Goal: Task Accomplishment & Management: Complete application form

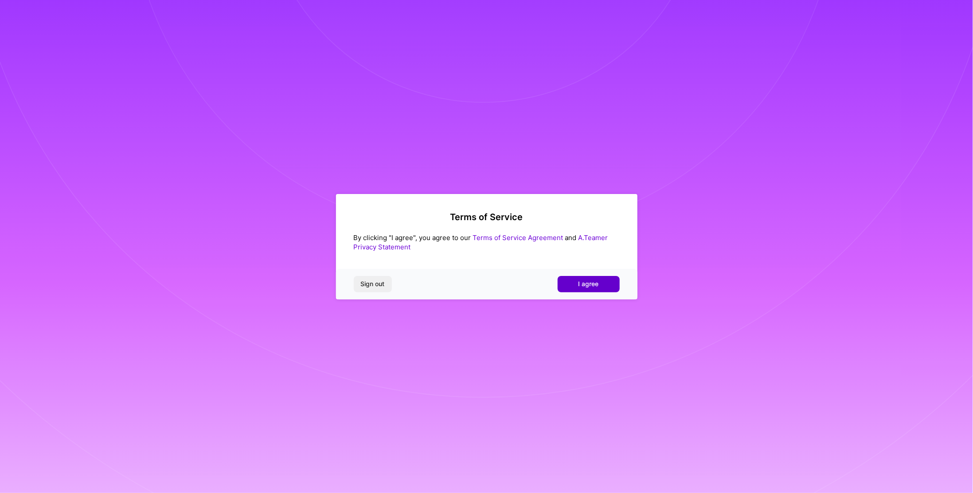
click at [584, 289] on span "I agree" at bounding box center [588, 284] width 20 height 9
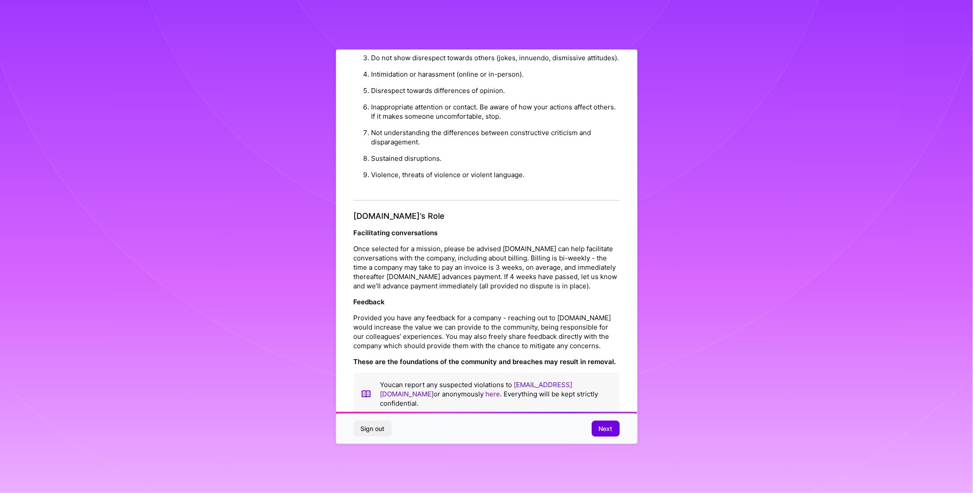
scroll to position [19, 0]
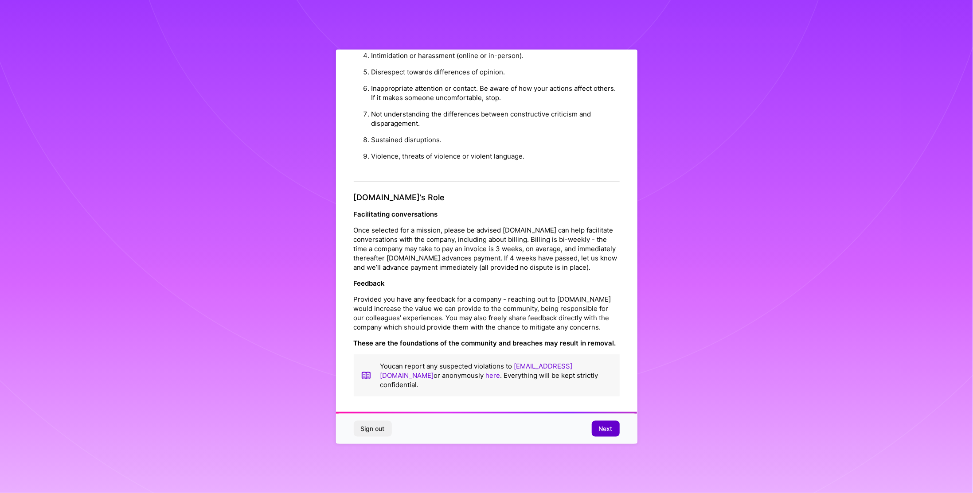
click at [602, 429] on span "Next" at bounding box center [606, 429] width 14 height 9
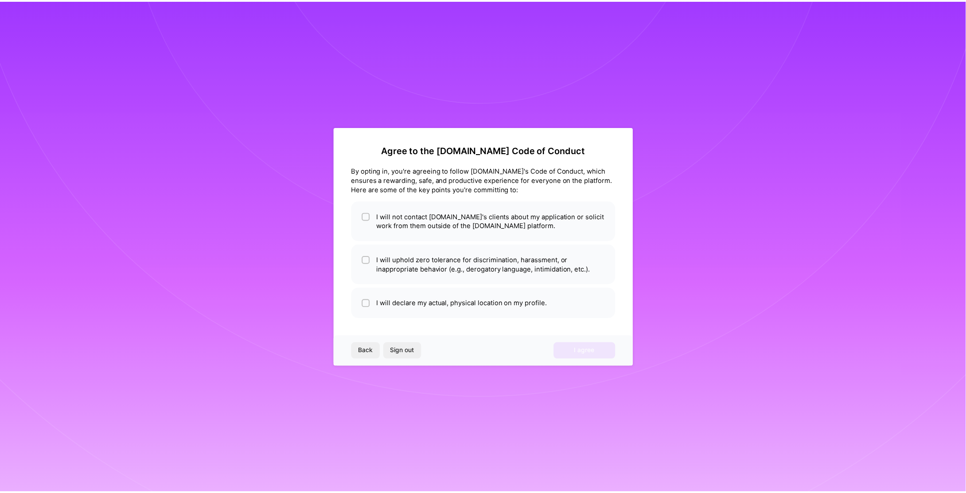
scroll to position [0, 0]
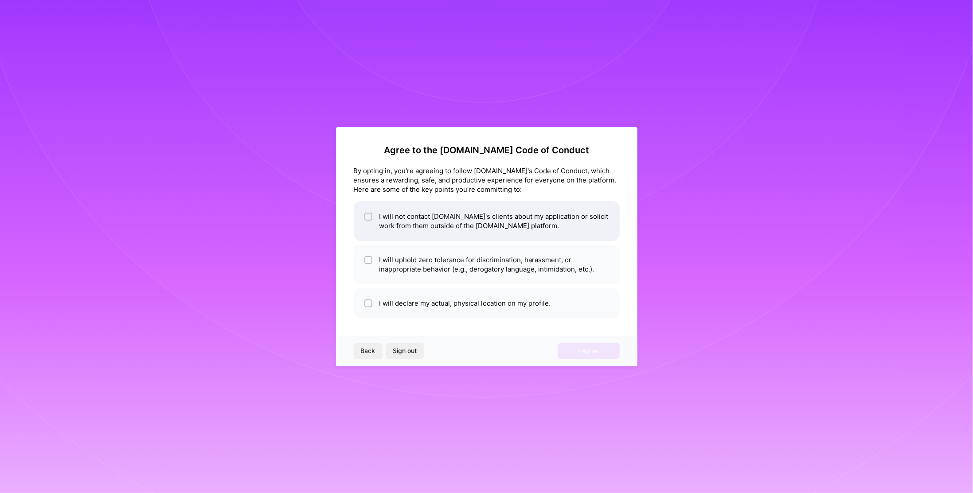
click at [506, 219] on li "I will not contact A.Team's clients about my application or solicit work from t…" at bounding box center [487, 221] width 266 height 40
checkbox input "true"
click at [486, 264] on li "I will uphold zero tolerance for discrimination, harassment, or inappropriate b…" at bounding box center [487, 265] width 266 height 40
checkbox input "true"
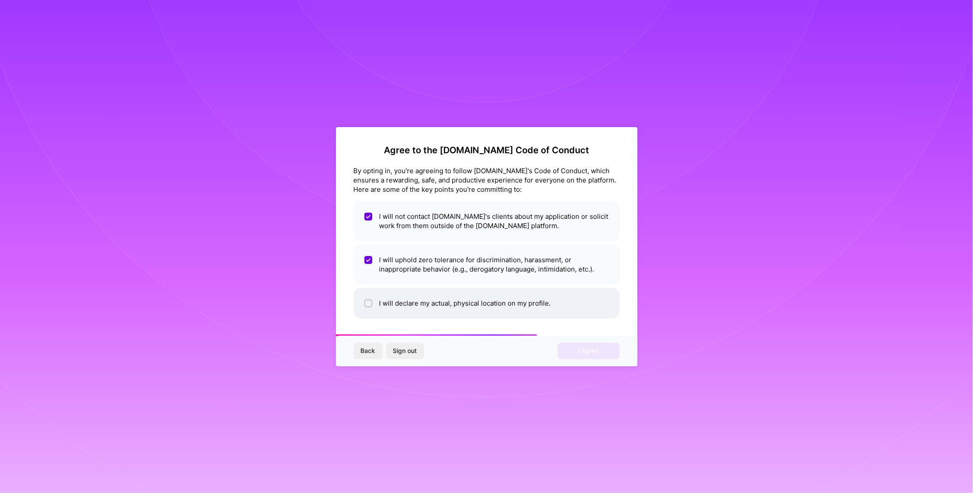
click at [478, 303] on li "I will declare my actual, physical location on my profile." at bounding box center [487, 303] width 266 height 31
checkbox input "true"
click at [580, 353] on span "I agree" at bounding box center [588, 351] width 20 height 9
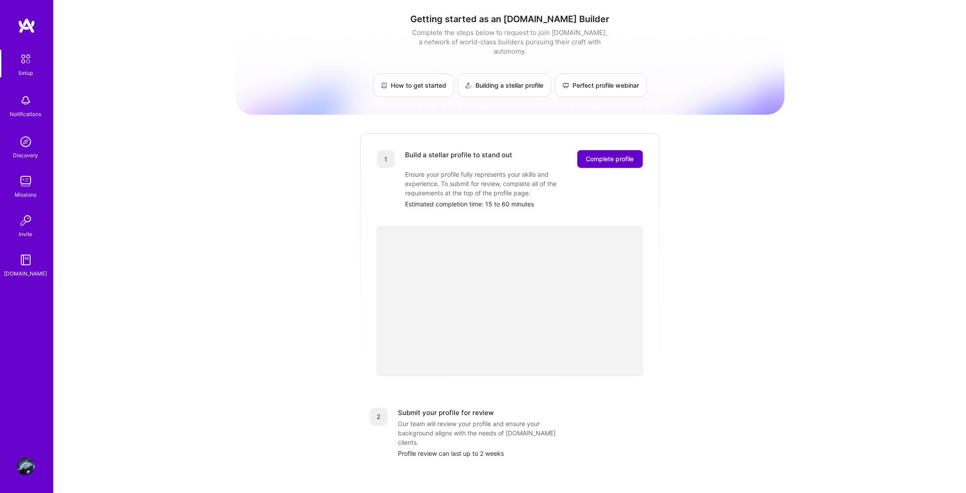
click at [598, 155] on span "Complete profile" at bounding box center [610, 159] width 48 height 9
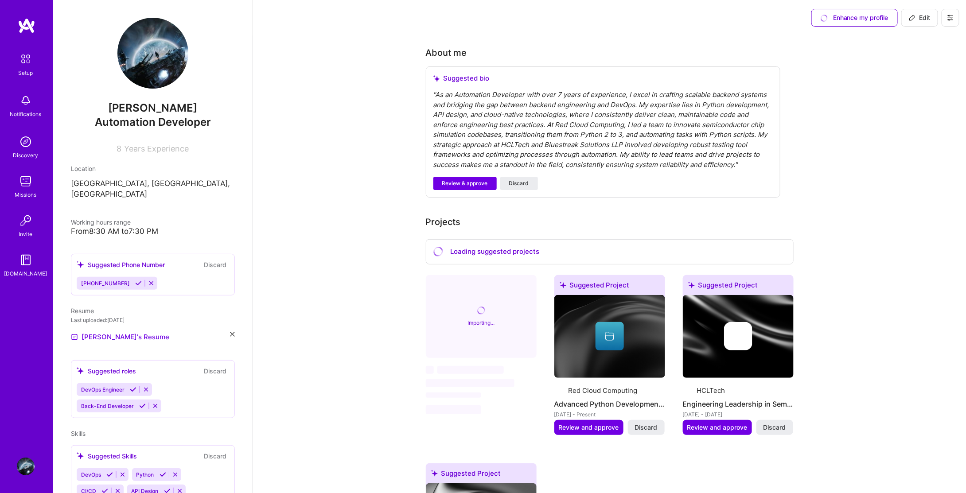
click at [23, 465] on img at bounding box center [26, 467] width 18 height 18
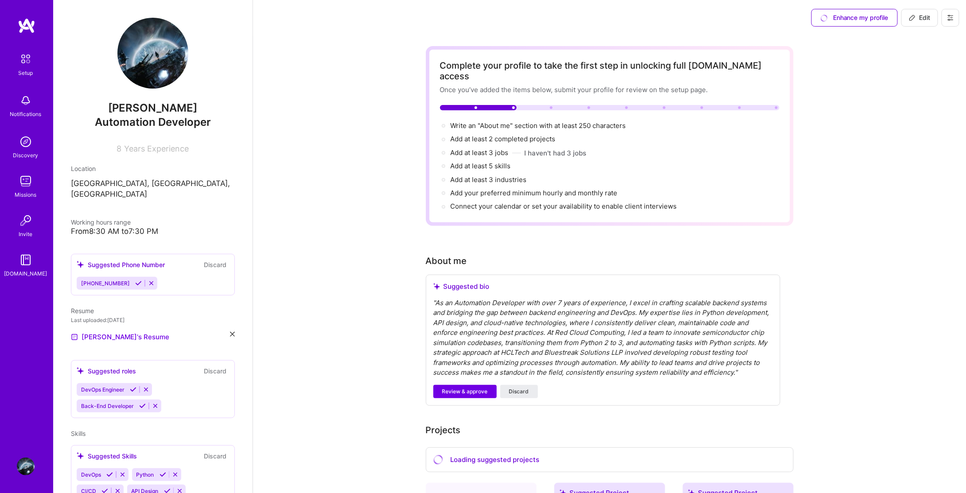
click at [951, 17] on icon at bounding box center [950, 17] width 7 height 7
click at [926, 37] on button "Settings" at bounding box center [926, 38] width 66 height 23
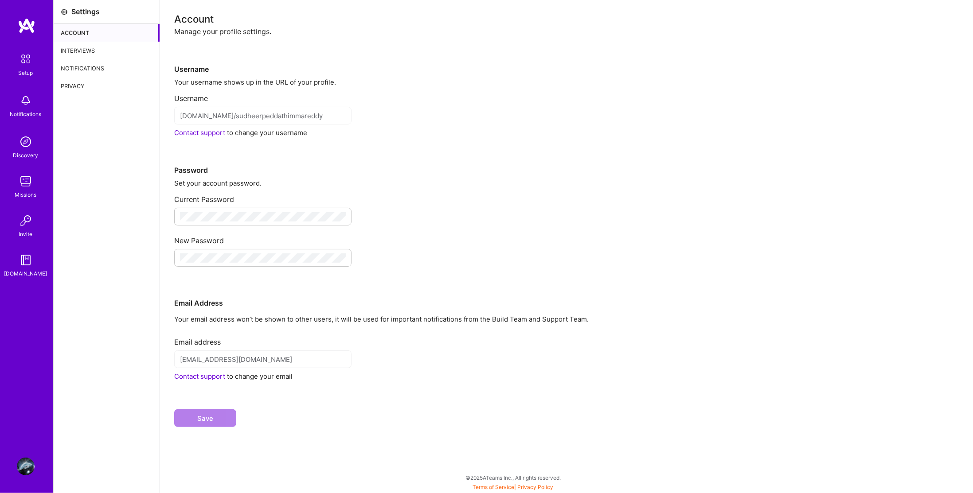
click at [22, 67] on img at bounding box center [25, 59] width 19 height 19
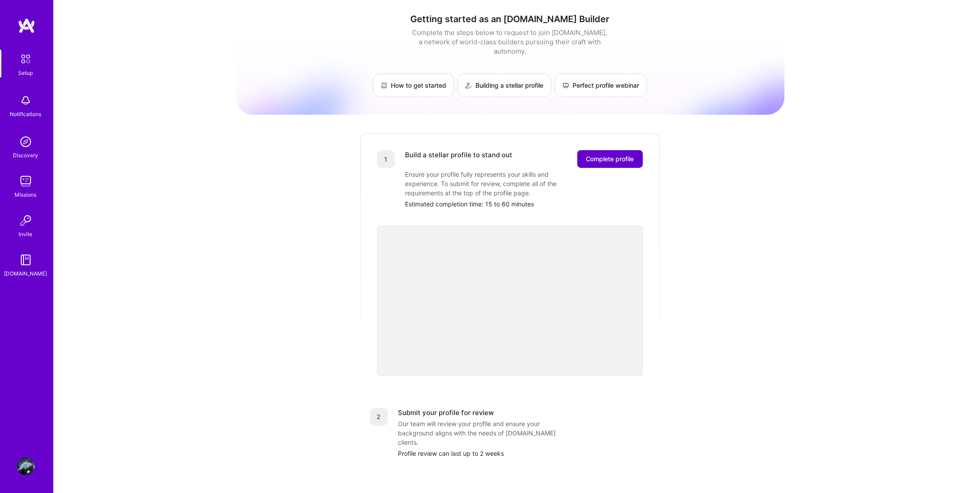
click at [584, 152] on button "Complete profile" at bounding box center [611, 159] width 66 height 18
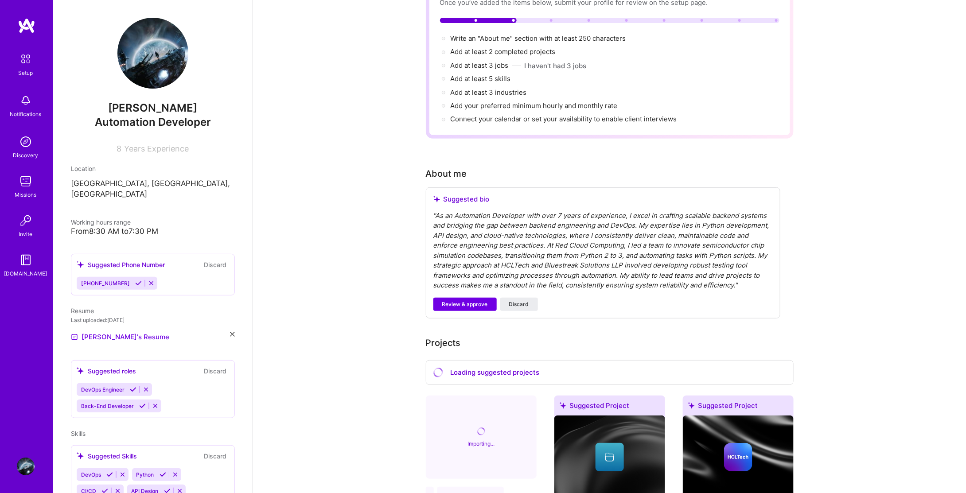
scroll to position [89, 0]
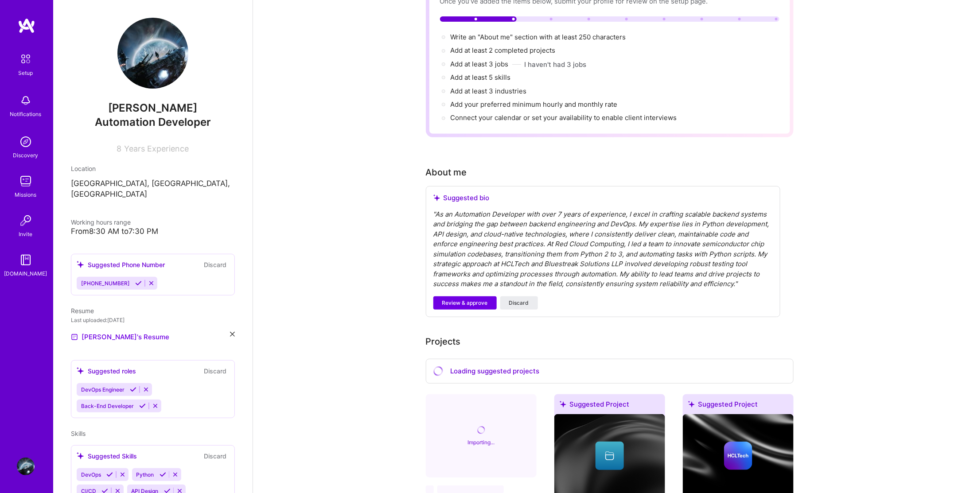
click at [605, 264] on div "" As an Automation Developer with over 7 years of experience, I excel in crafti…" at bounding box center [604, 250] width 340 height 80
click at [628, 235] on div "" As an Automation Developer with over 7 years of experience, I excel in crafti…" at bounding box center [604, 250] width 340 height 80
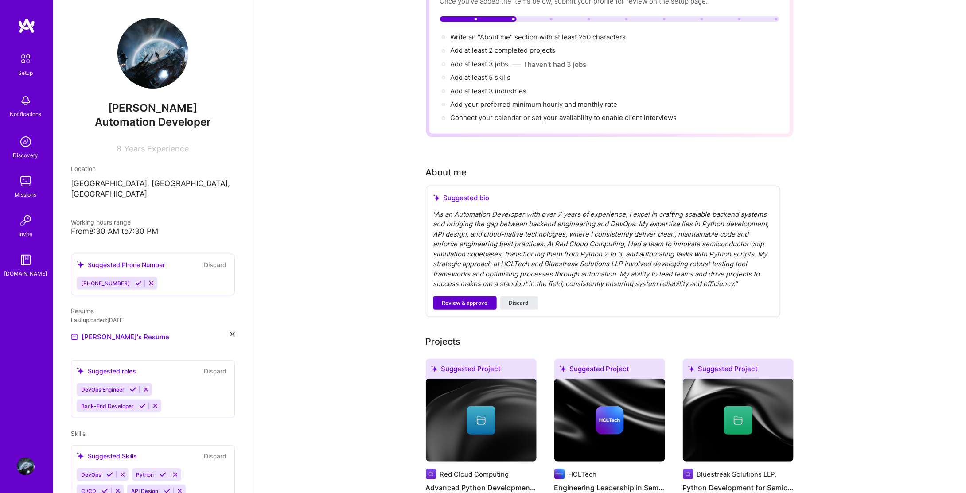
click at [474, 297] on button "Review & approve" at bounding box center [465, 303] width 63 height 13
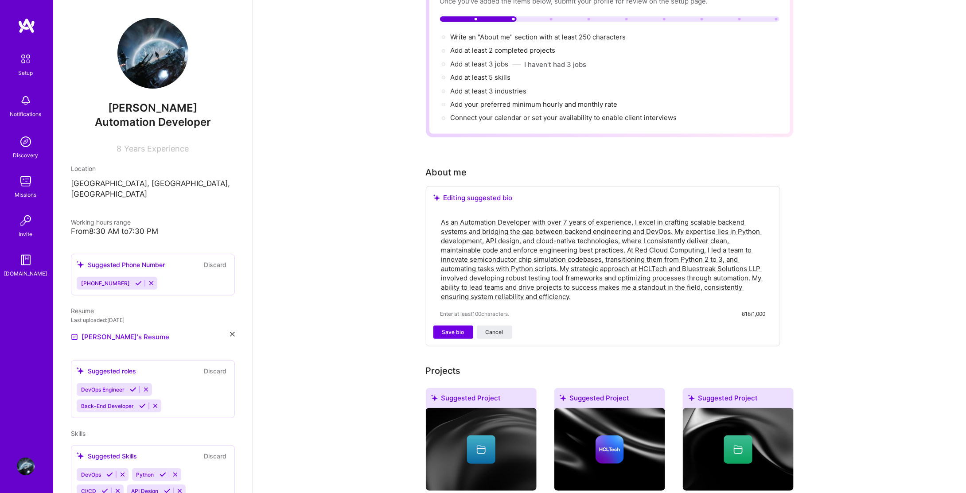
click at [705, 237] on textarea "As an Automation Developer with over 7 years of experience, I excel in crafting…" at bounding box center [603, 260] width 325 height 86
type textarea "As an Automation Developer with over 7 years of experience, I excel in crafting…"
click at [450, 328] on span "Save bio" at bounding box center [453, 332] width 22 height 8
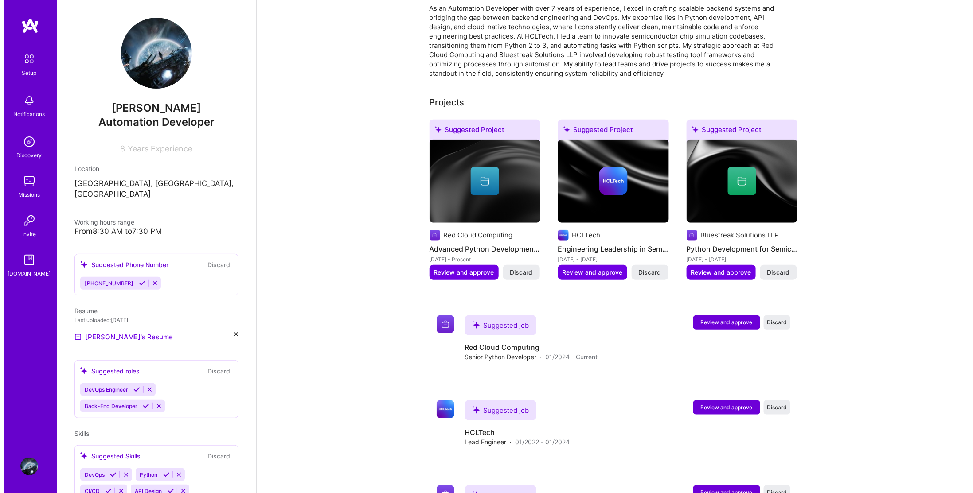
scroll to position [266, 0]
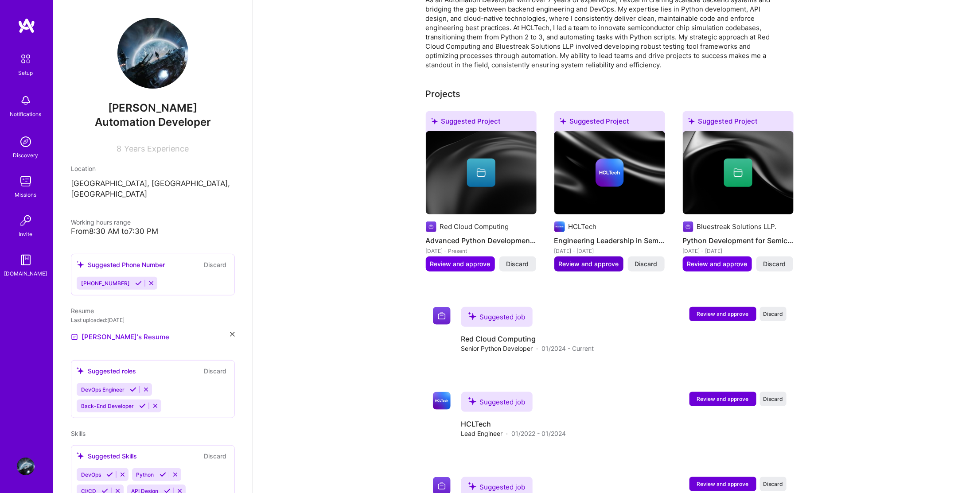
click at [575, 260] on span "Review and approve" at bounding box center [589, 264] width 60 height 9
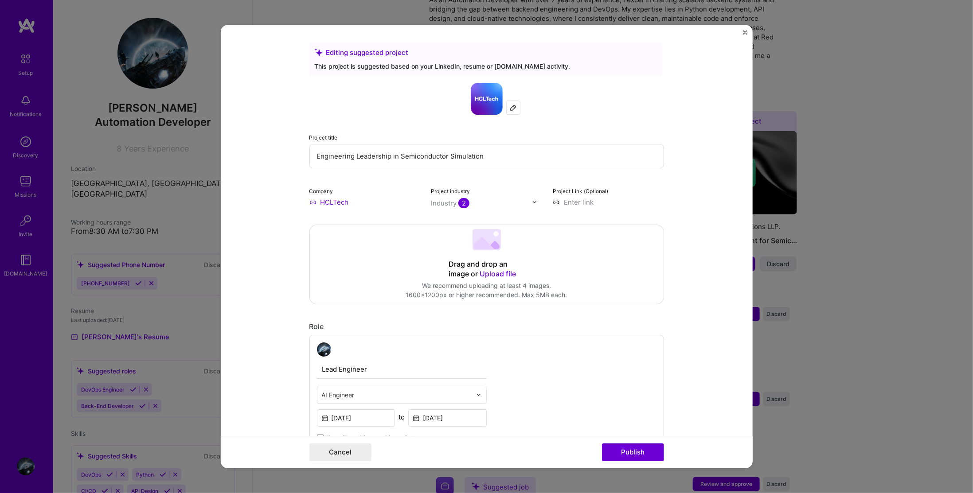
click at [528, 199] on input "text" at bounding box center [481, 203] width 101 height 9
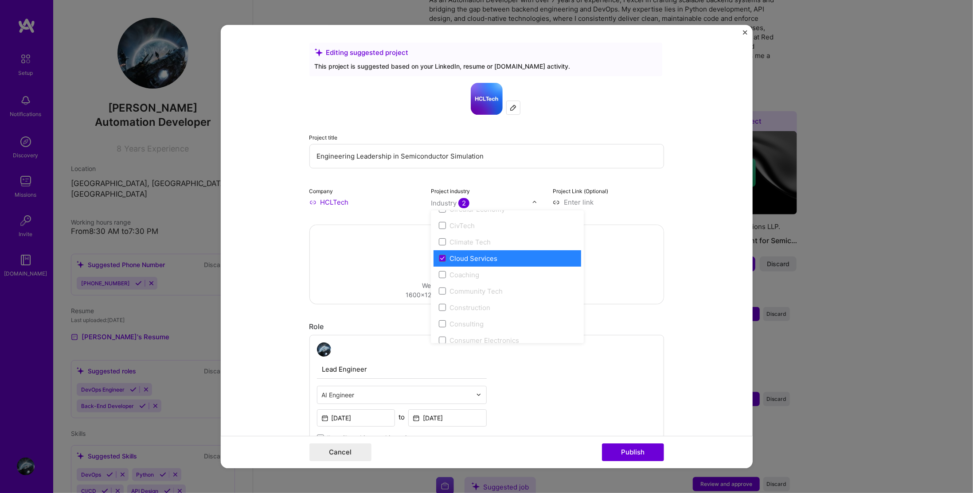
click at [488, 259] on div "Cloud Services" at bounding box center [473, 258] width 48 height 9
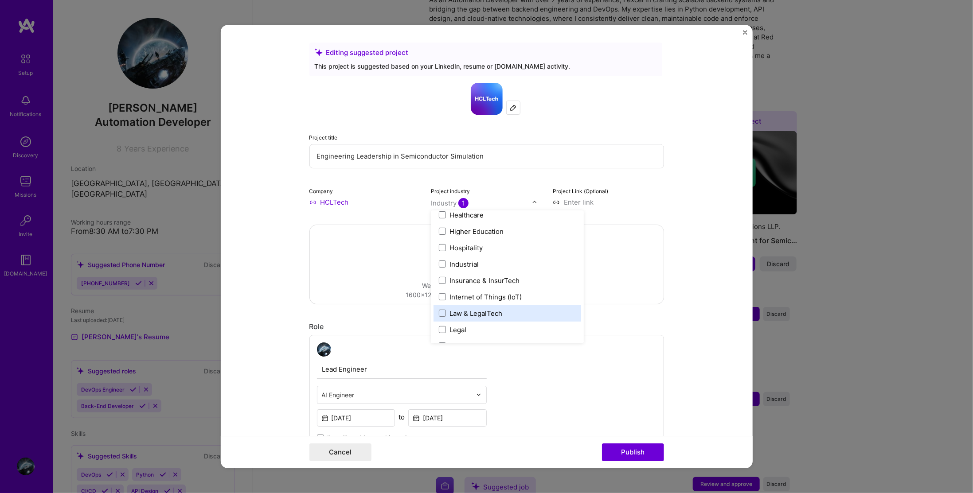
scroll to position [1108, 0]
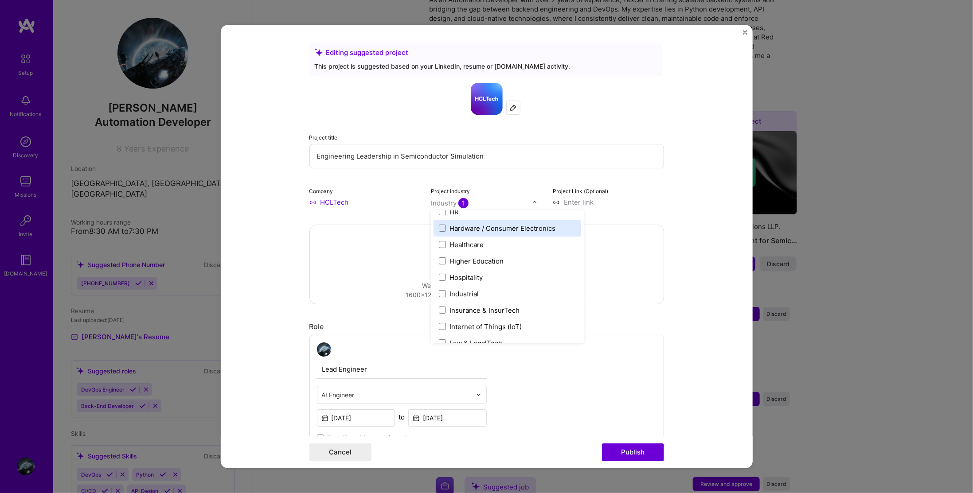
click at [492, 227] on div "Hardware / Consumer Electronics" at bounding box center [502, 228] width 106 height 9
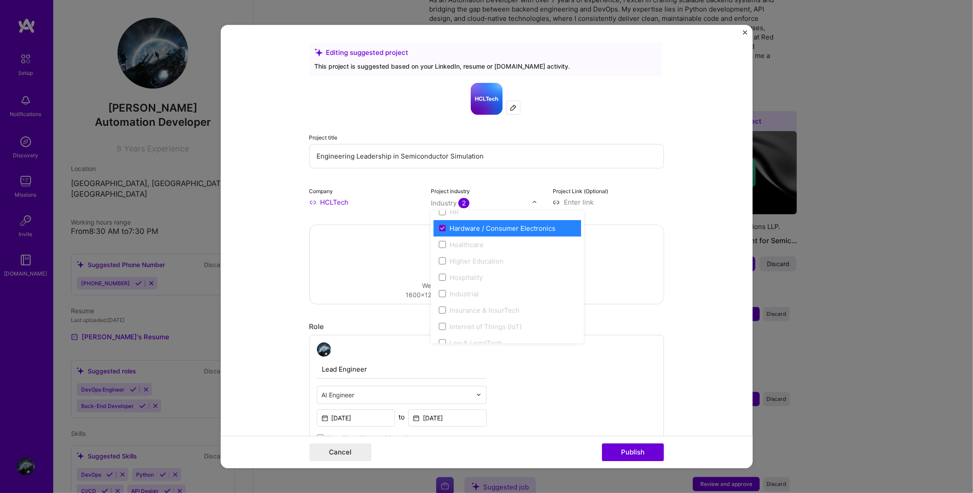
click at [492, 227] on div "Hardware / Consumer Electronics" at bounding box center [502, 228] width 106 height 9
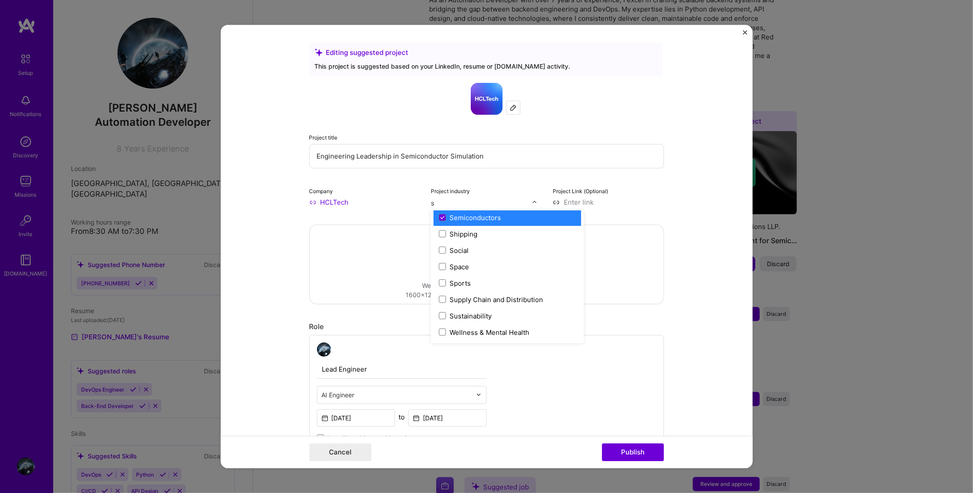
scroll to position [357, 0]
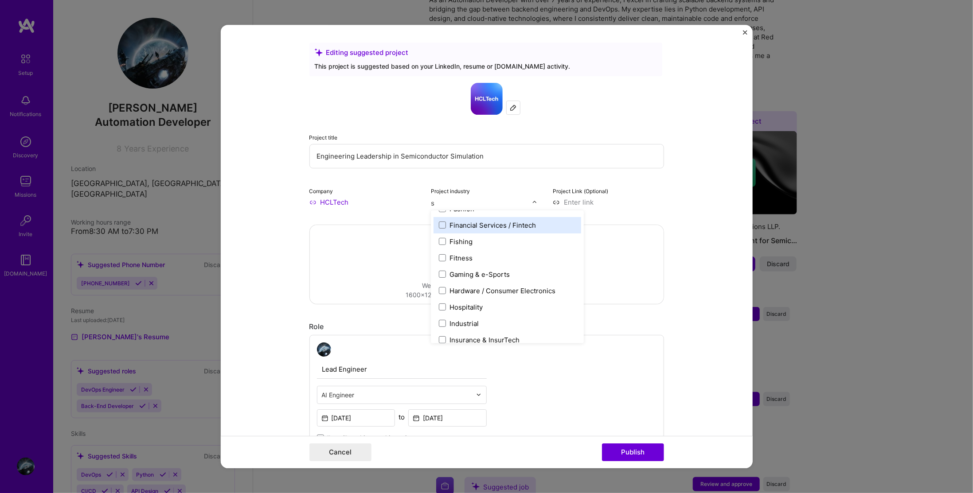
type input "so"
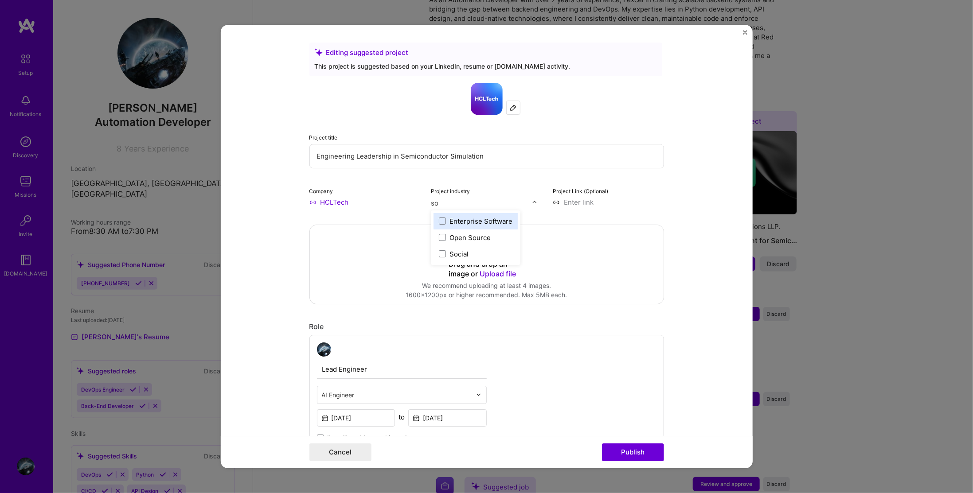
scroll to position [0, 0]
click at [485, 223] on div "Enterprise Software" at bounding box center [480, 221] width 63 height 9
click at [623, 238] on div "Drag and drop an image or Upload file Upload file We recommend uploading at lea…" at bounding box center [487, 264] width 354 height 79
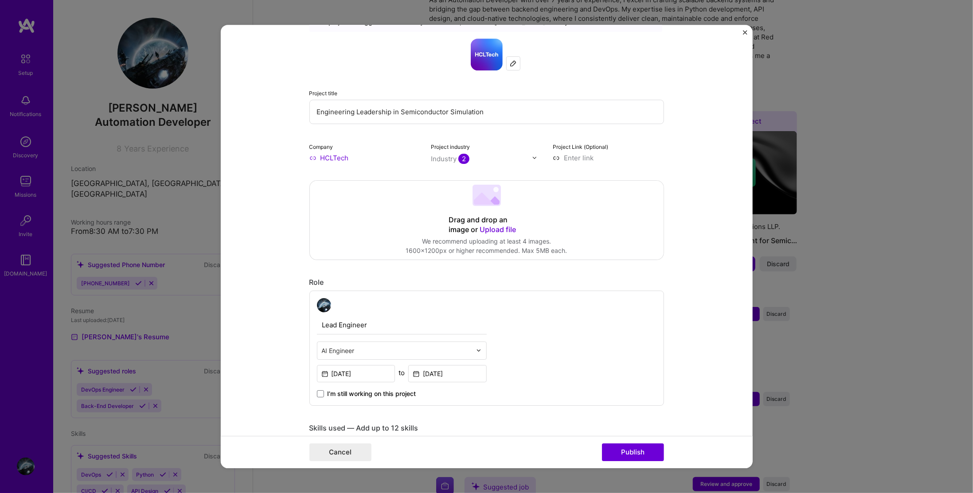
scroll to position [222, 0]
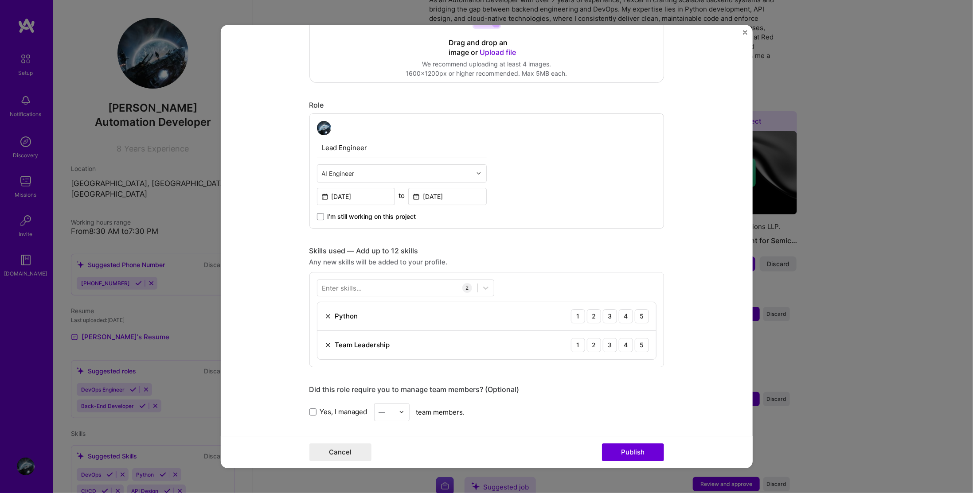
click at [321, 129] on img at bounding box center [324, 128] width 14 height 14
click at [361, 195] on input "Jan, 2022" at bounding box center [356, 196] width 78 height 17
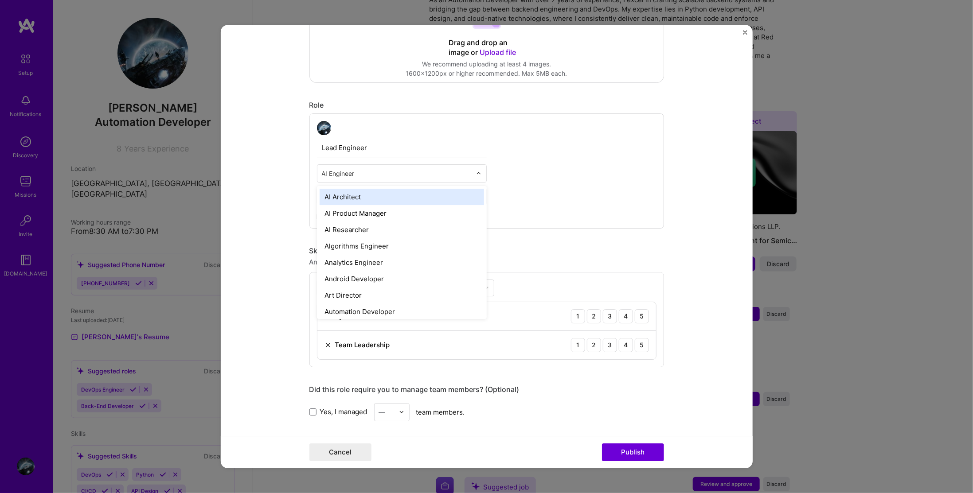
click at [382, 171] on input "text" at bounding box center [397, 173] width 150 height 9
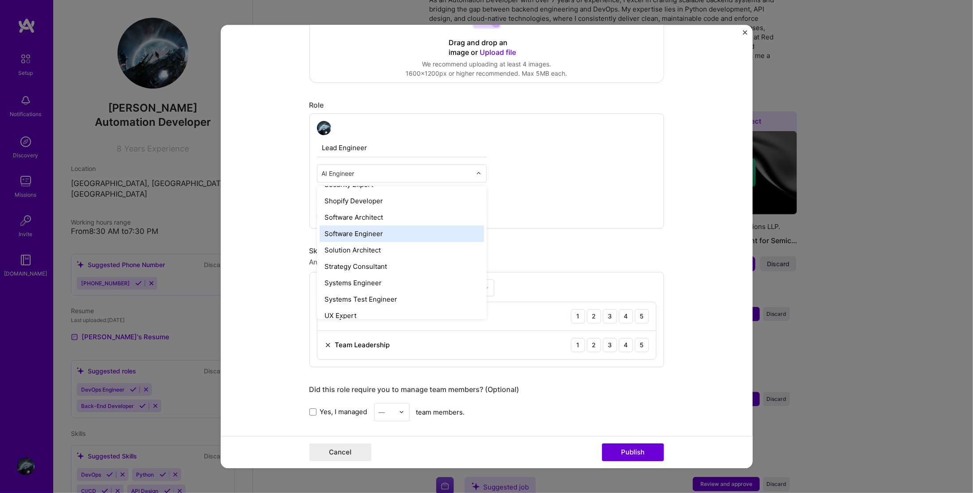
click at [379, 231] on div "Software Engineer" at bounding box center [402, 234] width 164 height 16
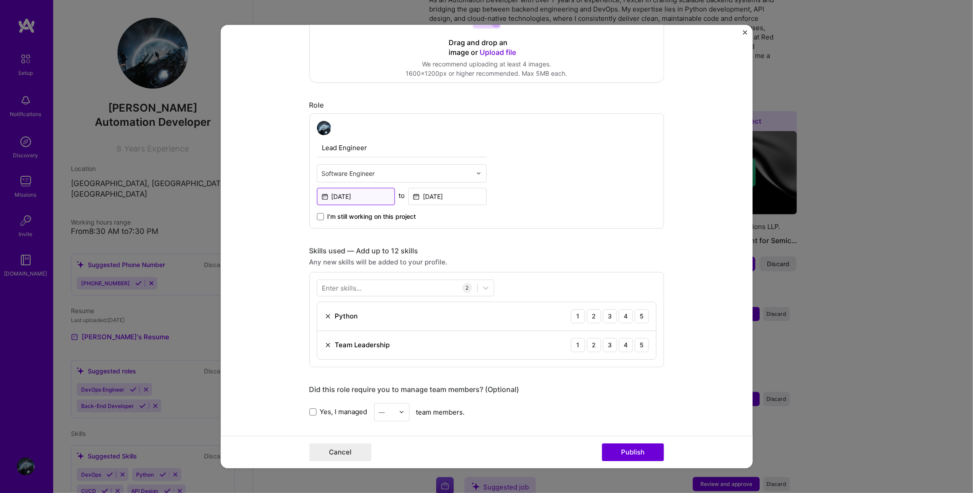
click at [368, 194] on input "Jan, 2022" at bounding box center [356, 196] width 78 height 17
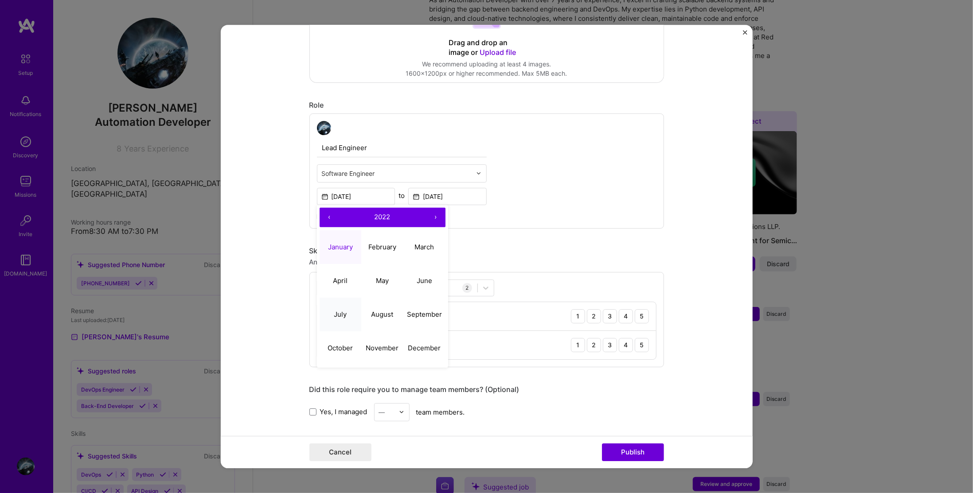
click at [336, 314] on abbr "July" at bounding box center [340, 314] width 13 height 8
type input "Jul, 2022"
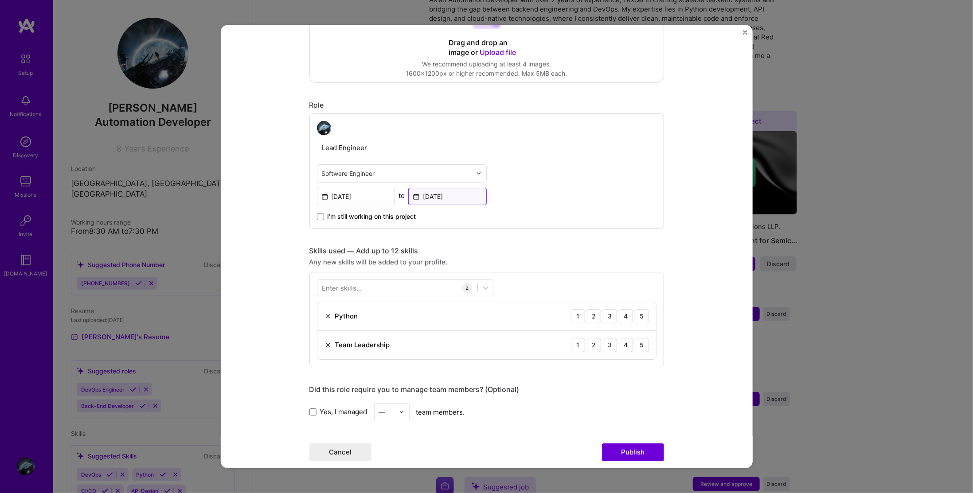
click at [429, 197] on input "Jan, 2024" at bounding box center [447, 196] width 78 height 17
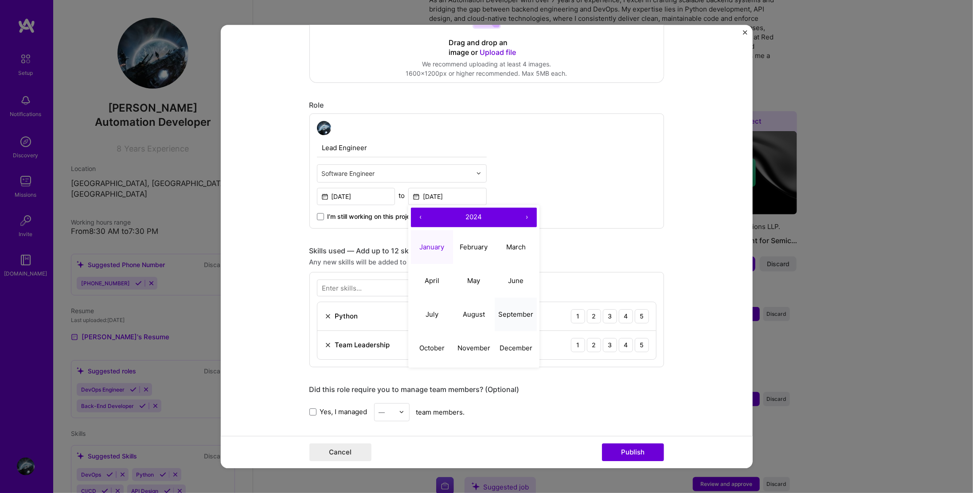
click at [511, 316] on abbr "September" at bounding box center [515, 314] width 35 height 8
type input "Sep, 2024"
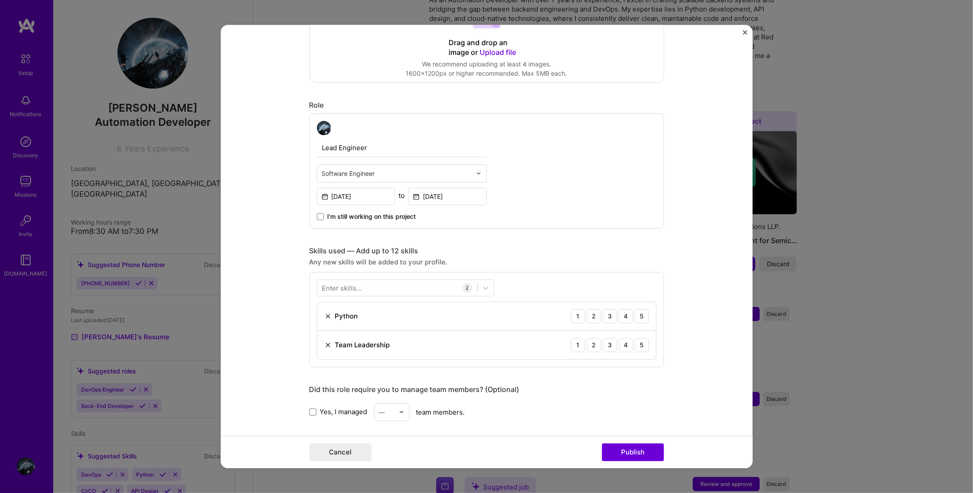
scroll to position [266, 0]
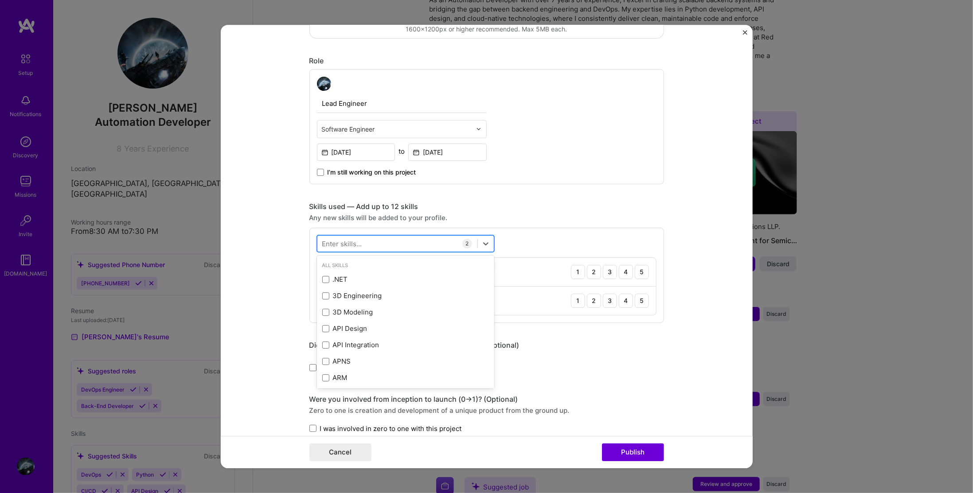
click at [422, 238] on div at bounding box center [397, 243] width 160 height 15
type input "T"
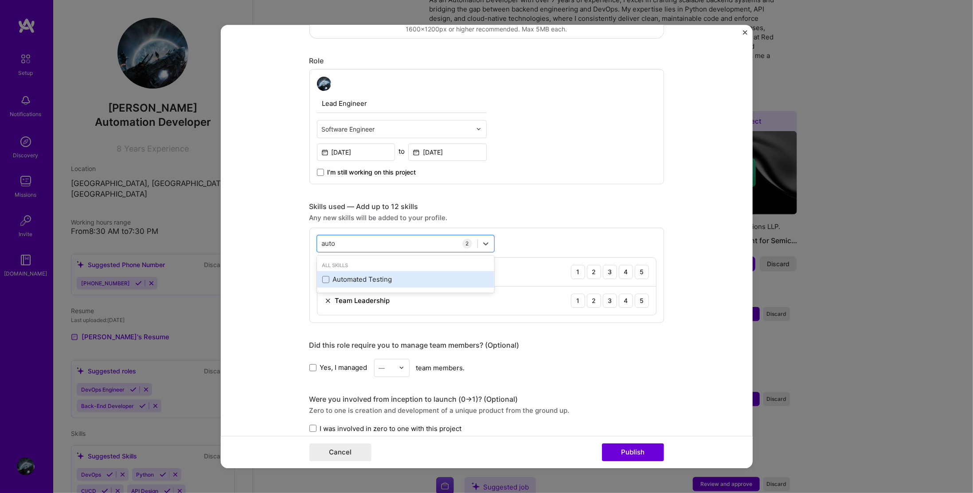
click at [383, 275] on div "Automated Testing" at bounding box center [405, 279] width 167 height 9
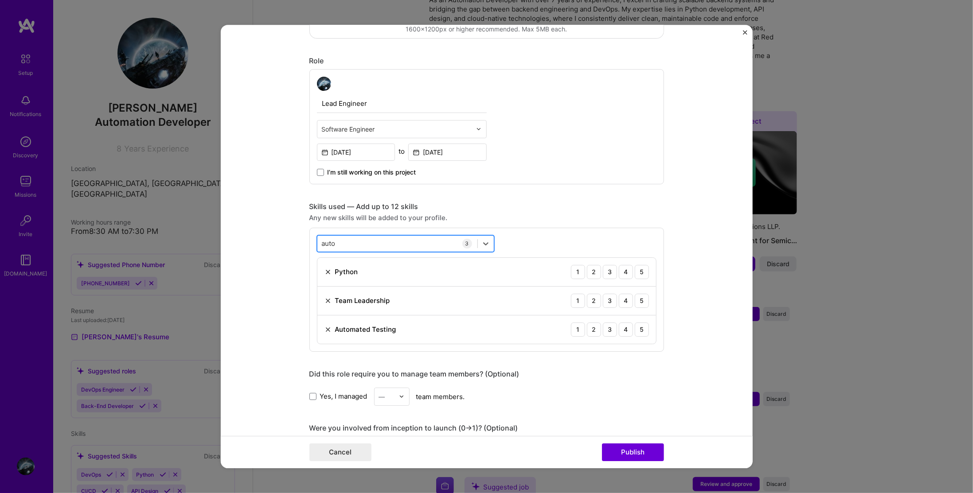
click at [360, 241] on div "auto auto" at bounding box center [397, 243] width 160 height 15
type input "a"
type input "b"
type input "c"
click at [676, 247] on form "Editing suggested project This project is suggested based on your LinkedIn, res…" at bounding box center [487, 247] width 532 height 444
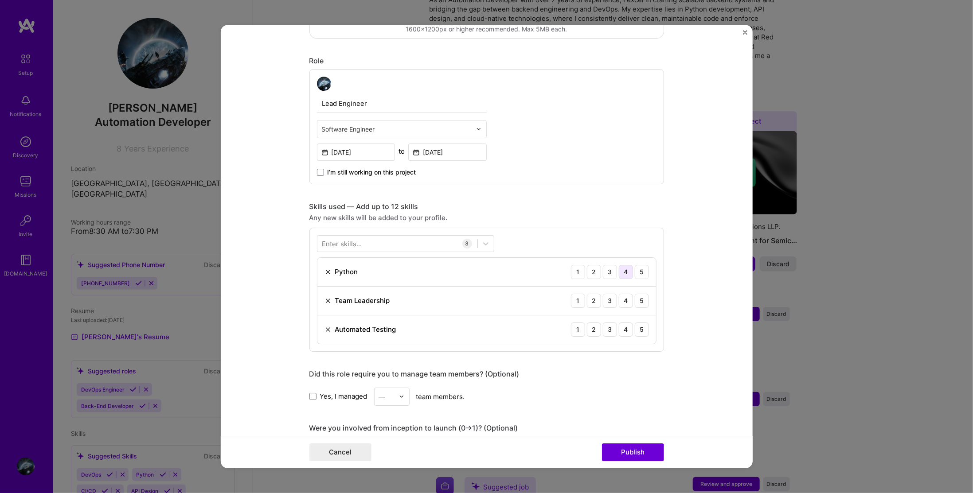
click at [626, 270] on div "4" at bounding box center [626, 272] width 14 height 14
click at [622, 298] on div "4" at bounding box center [626, 301] width 14 height 14
click at [625, 329] on div "4" at bounding box center [626, 330] width 14 height 14
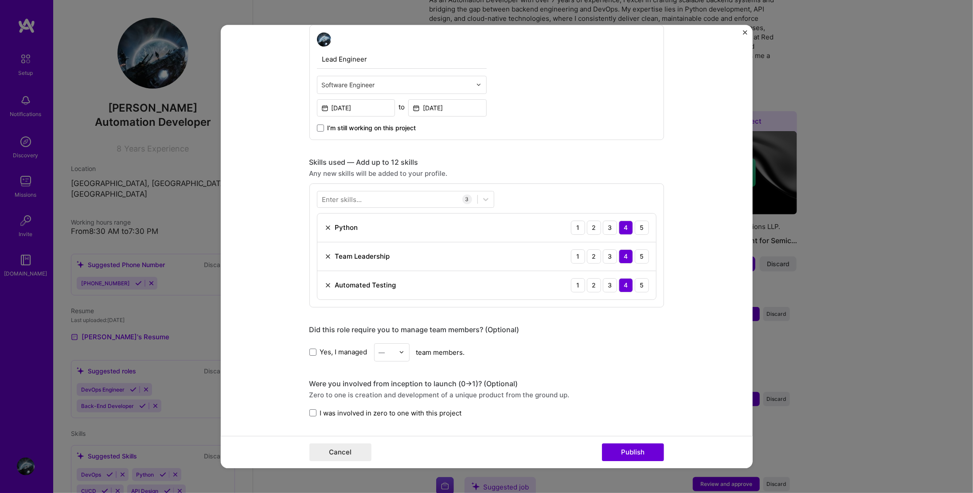
click at [337, 352] on span "Yes, I managed" at bounding box center [343, 352] width 47 height 9
click at [0, 0] on input "Yes, I managed" at bounding box center [0, 0] width 0 height 0
click at [379, 354] on div "—" at bounding box center [382, 352] width 6 height 9
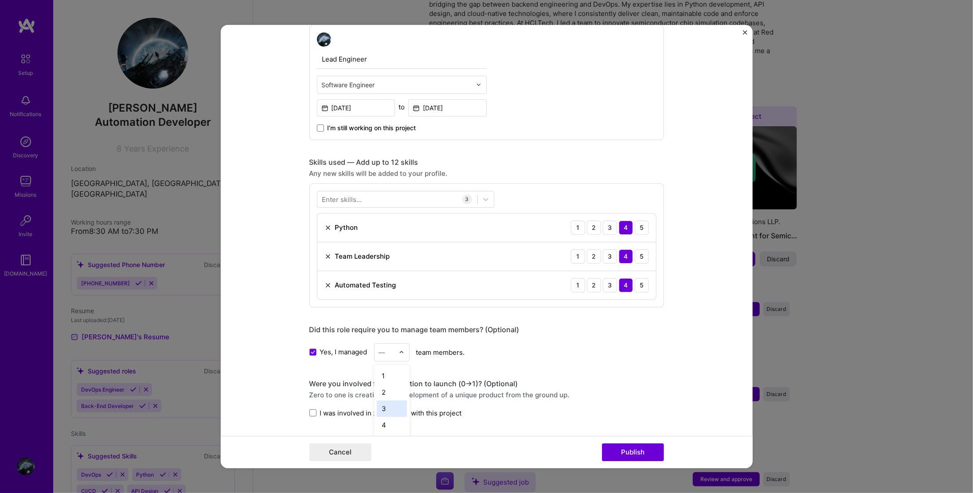
scroll to position [44, 0]
click at [380, 406] on div "6" at bounding box center [392, 414] width 30 height 16
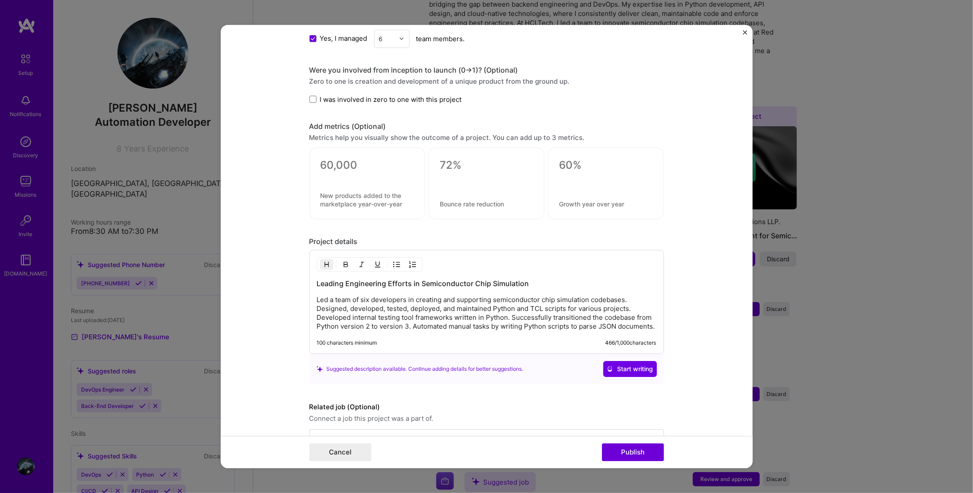
scroll to position [647, 0]
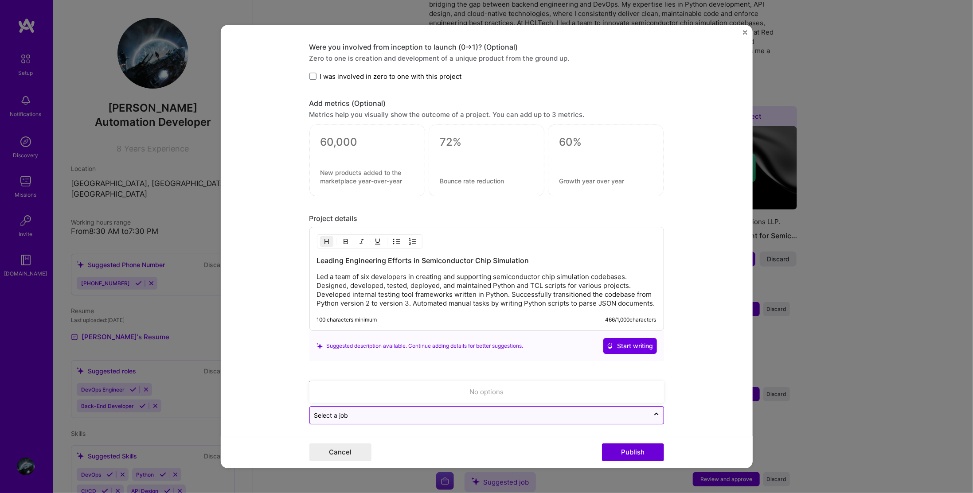
click at [479, 410] on div at bounding box center [479, 415] width 331 height 11
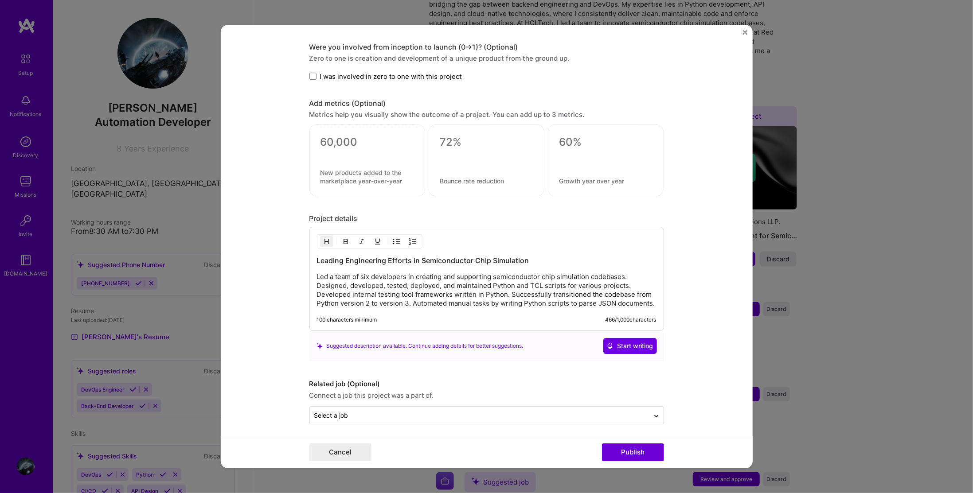
click at [677, 409] on form "Editing suggested project This project is suggested based on your LinkedIn, res…" at bounding box center [487, 247] width 532 height 444
click at [626, 450] on button "Publish" at bounding box center [633, 453] width 62 height 18
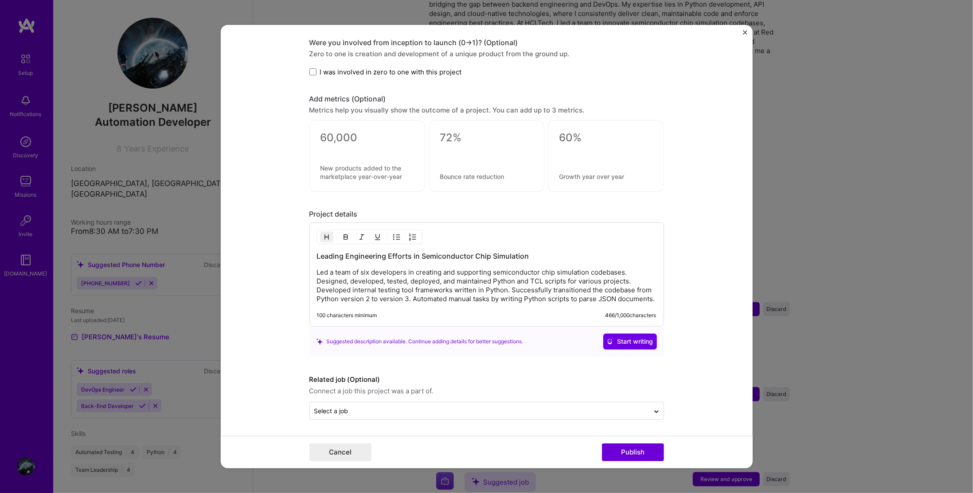
scroll to position [607, 0]
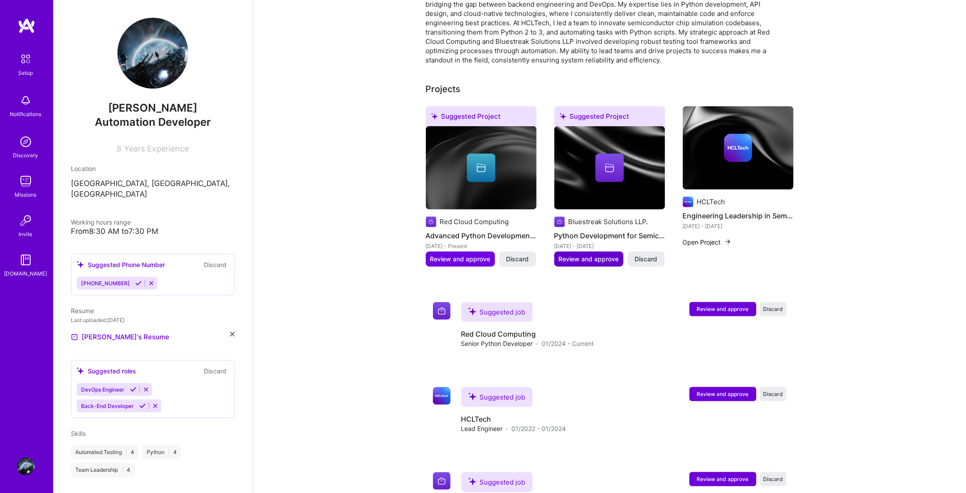
click at [605, 255] on span "Review and approve" at bounding box center [589, 259] width 60 height 9
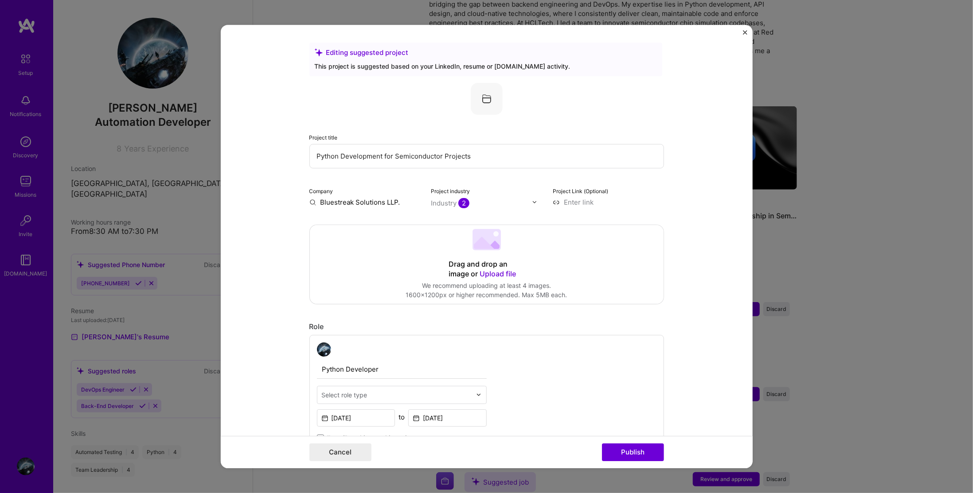
click at [501, 156] on input "Python Development for Semiconductor Projects" at bounding box center [486, 156] width 355 height 24
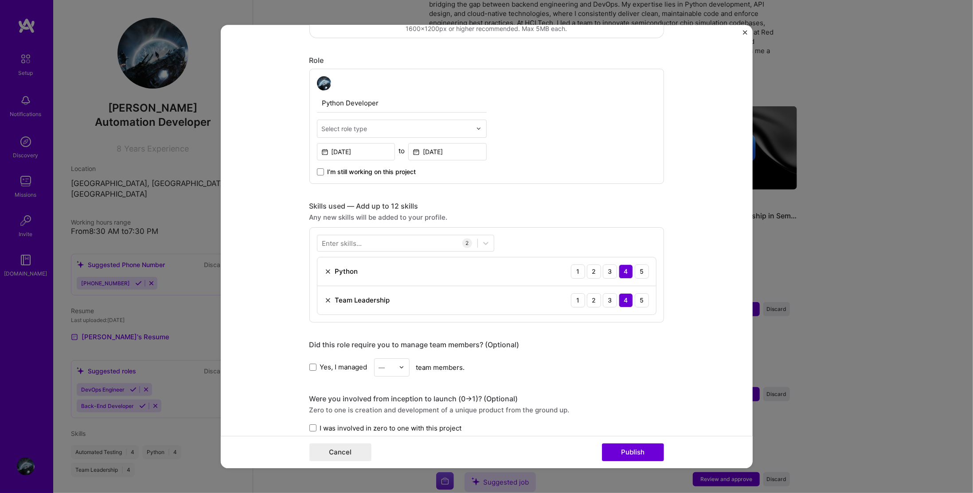
scroll to position [310, 0]
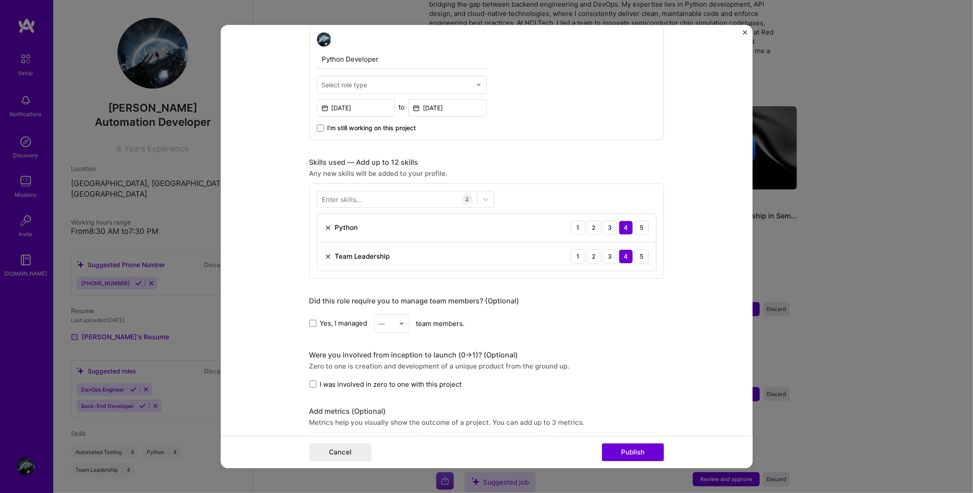
type input "Python Development"
click at [363, 104] on input "Jan, 2018" at bounding box center [356, 107] width 78 height 17
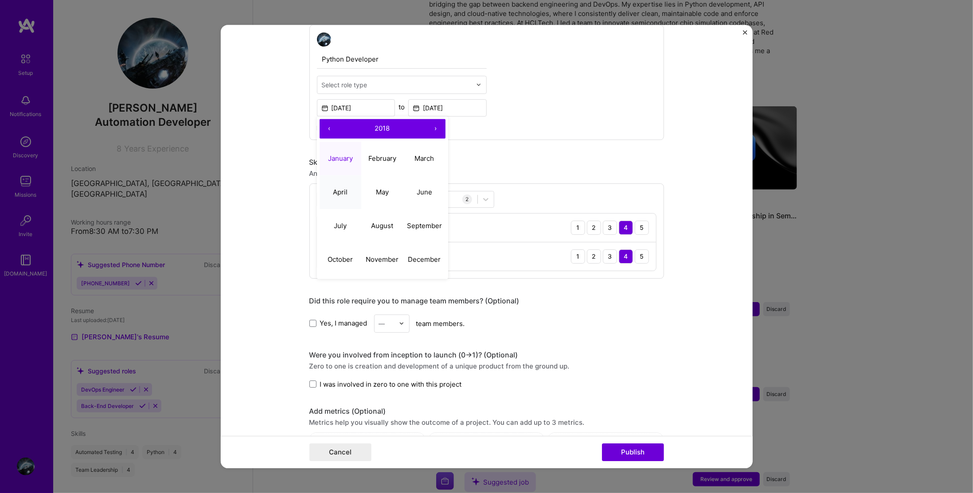
click at [336, 195] on button "April" at bounding box center [341, 193] width 42 height 34
type input "Apr, 2018"
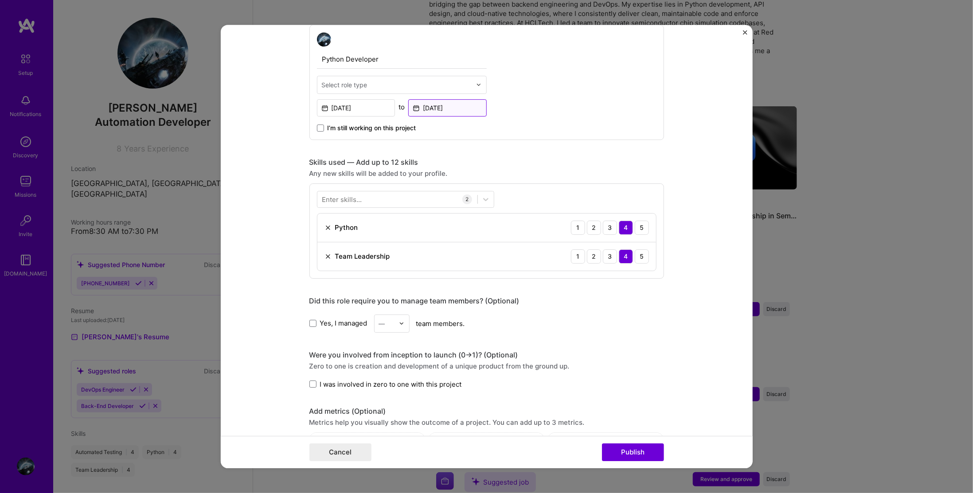
click at [436, 108] on input "Jan, 2022" at bounding box center [447, 107] width 78 height 17
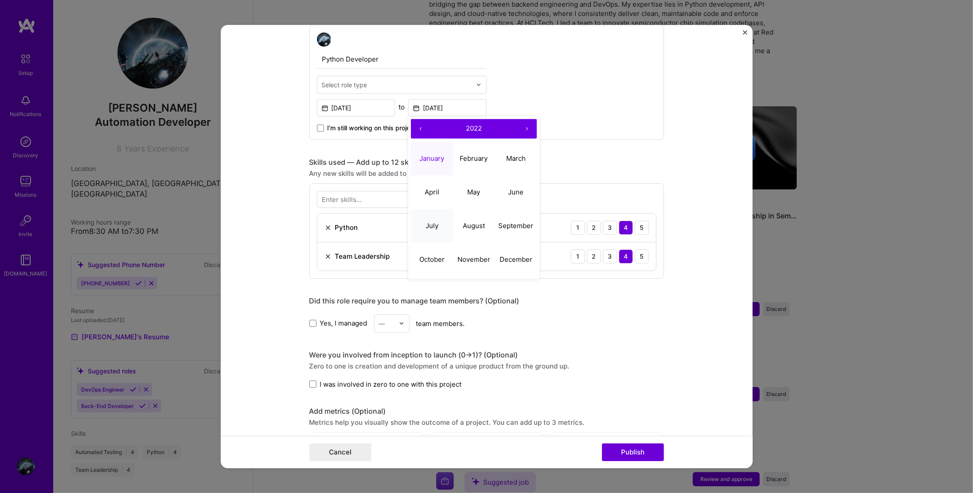
click at [434, 226] on abbr "July" at bounding box center [432, 226] width 13 height 8
type input "Jul, 2022"
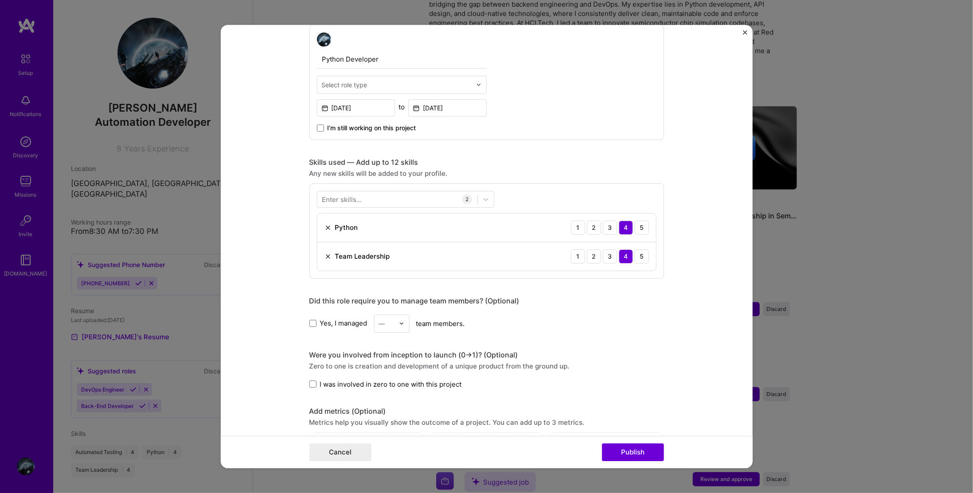
scroll to position [355, 0]
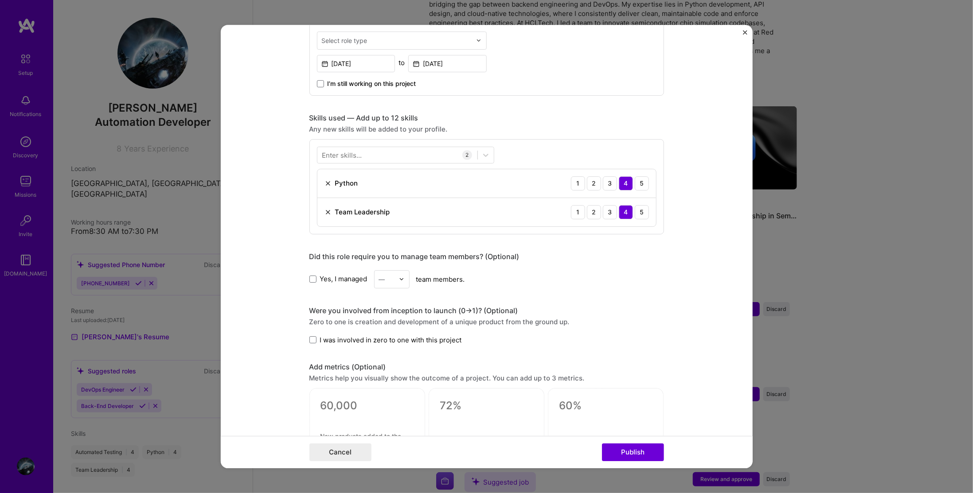
click at [325, 210] on img at bounding box center [327, 212] width 7 height 7
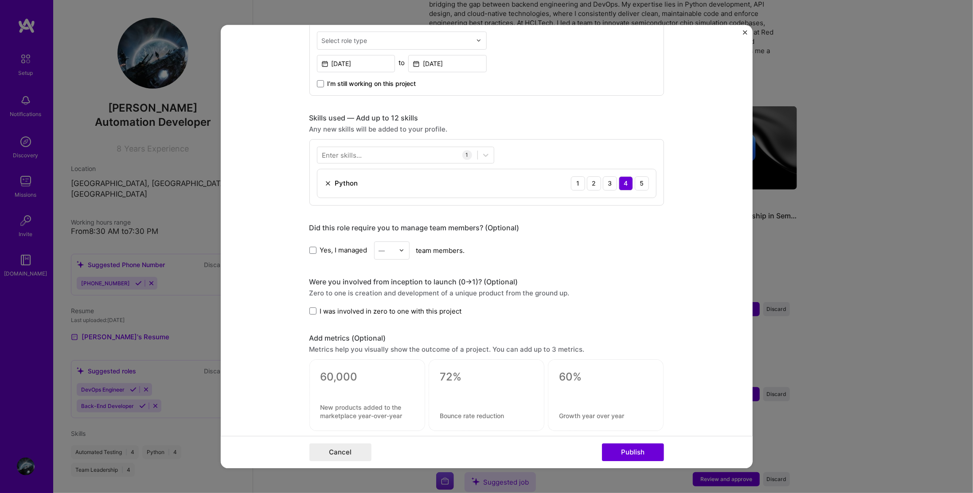
click at [347, 152] on div "Enter skills..." at bounding box center [342, 154] width 40 height 9
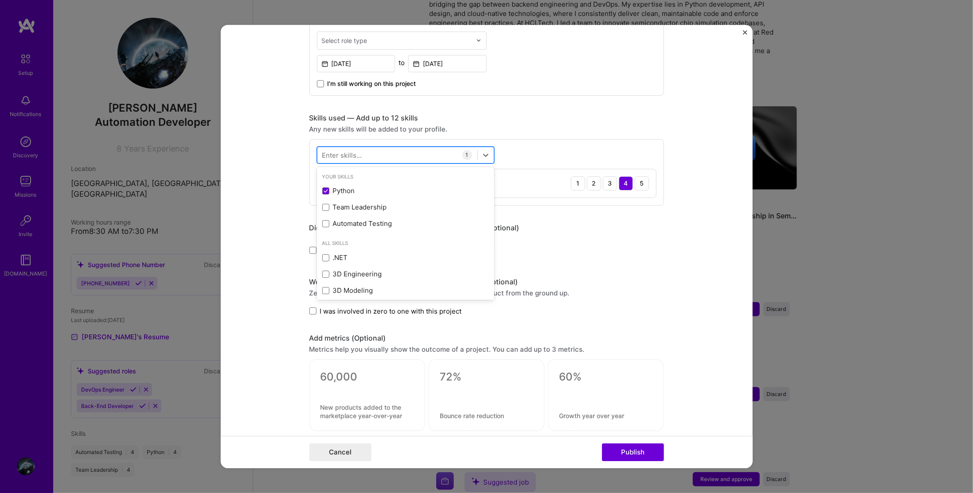
click at [359, 156] on div at bounding box center [397, 155] width 160 height 15
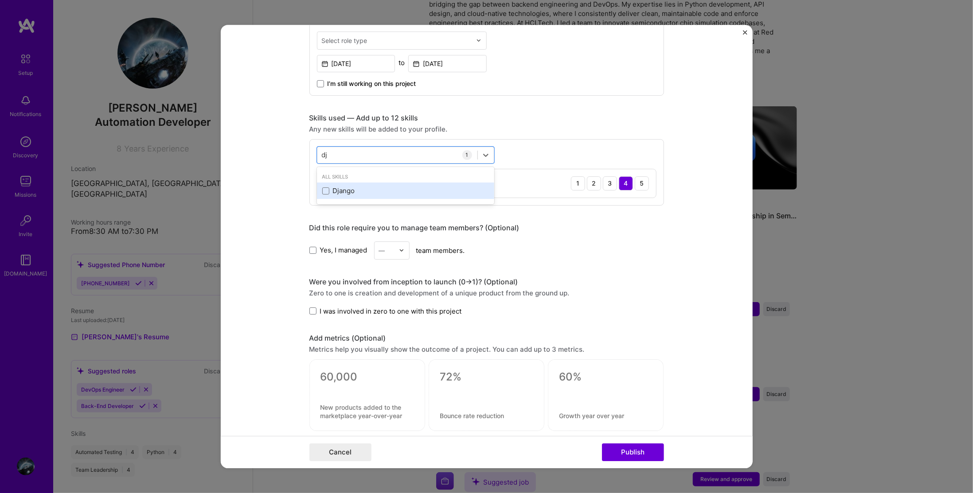
click at [336, 184] on div "Django" at bounding box center [405, 191] width 177 height 16
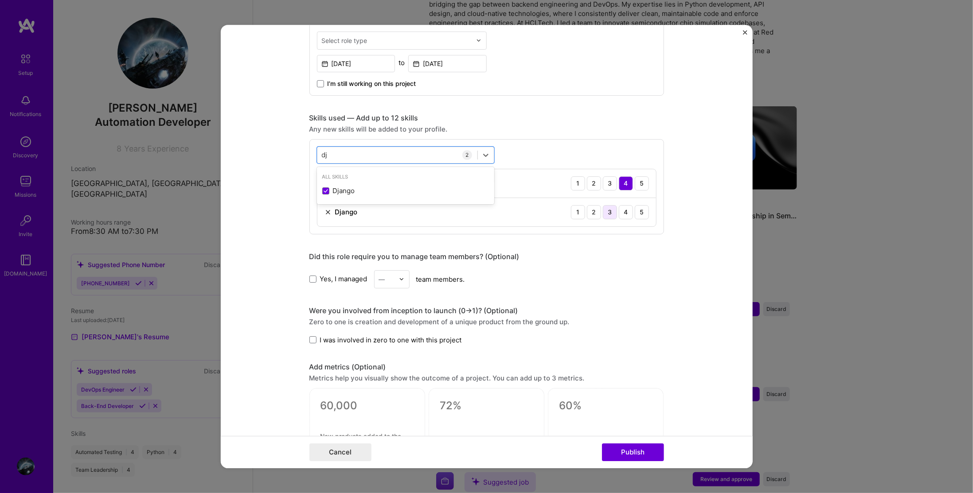
type input "dj"
click at [606, 209] on div "3" at bounding box center [610, 212] width 14 height 14
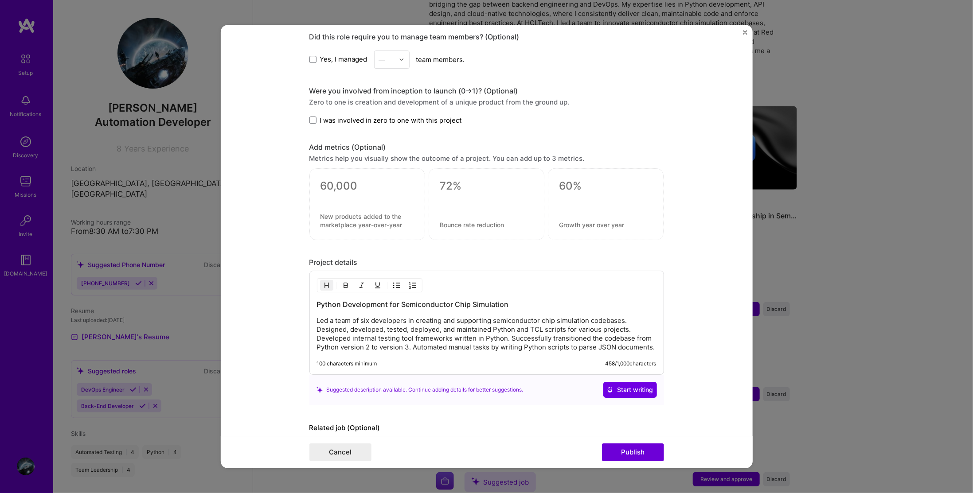
scroll to position [576, 0]
click at [387, 322] on p "Led a team of six developers in creating and supporting semiconductor chip simu…" at bounding box center [487, 332] width 340 height 35
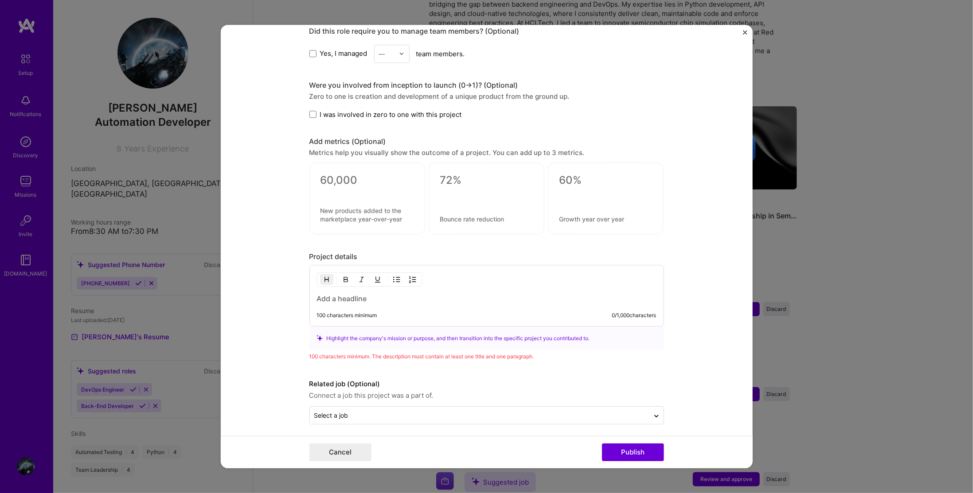
scroll to position [580, 0]
click at [335, 452] on button "Cancel" at bounding box center [340, 453] width 62 height 18
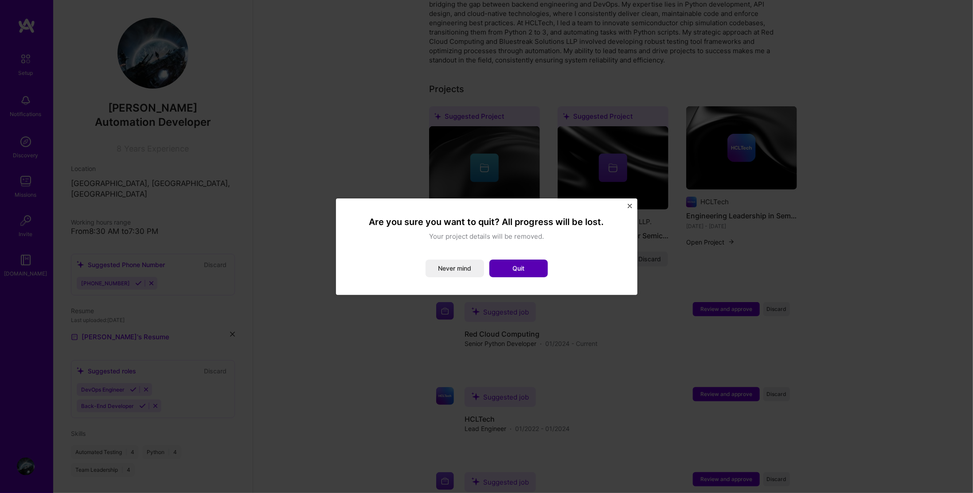
click at [515, 271] on button "Quit" at bounding box center [518, 269] width 59 height 18
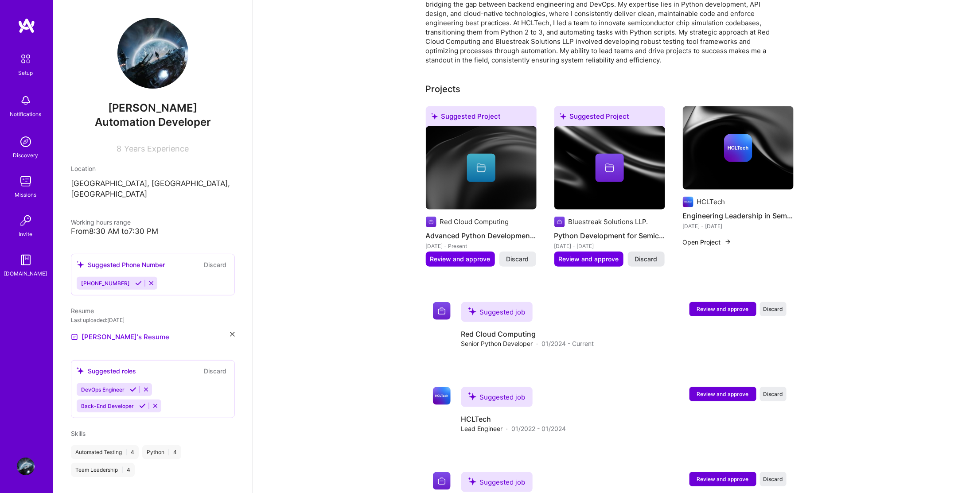
click at [648, 255] on span "Discard" at bounding box center [646, 259] width 23 height 9
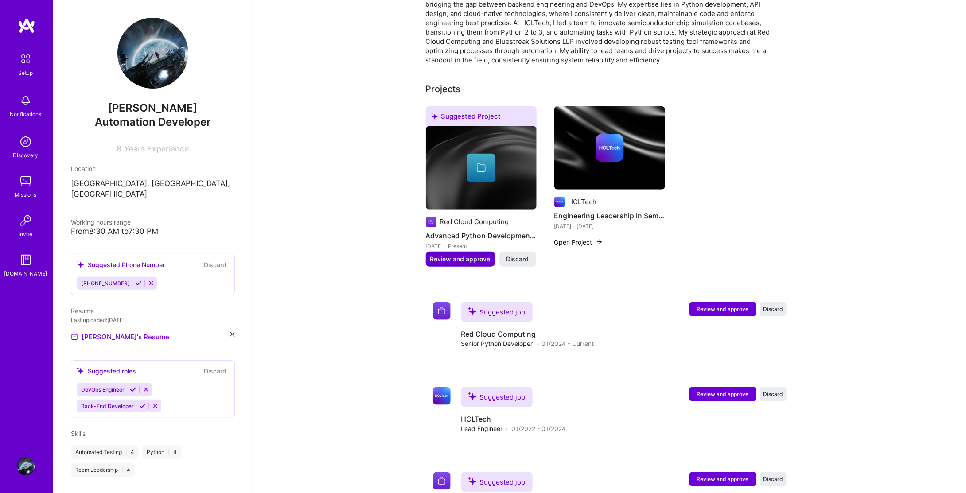
click at [481, 255] on span "Review and approve" at bounding box center [460, 259] width 60 height 9
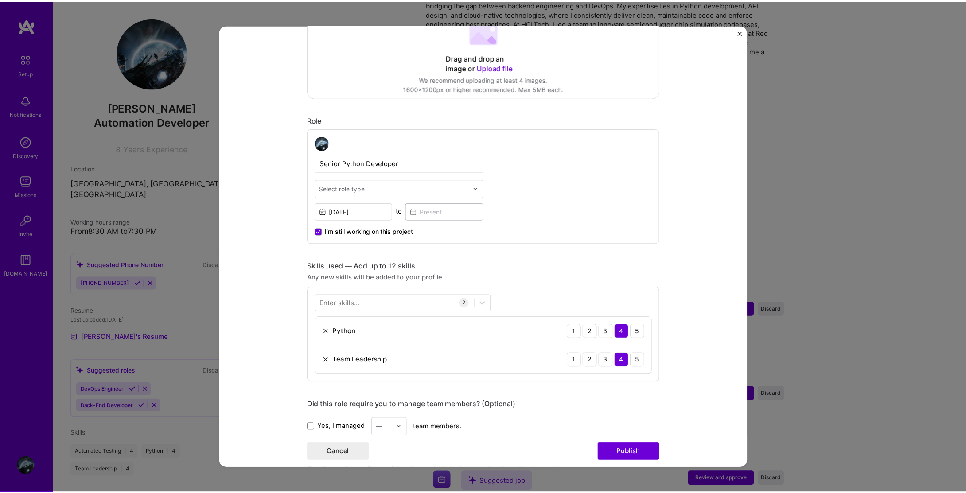
scroll to position [399, 0]
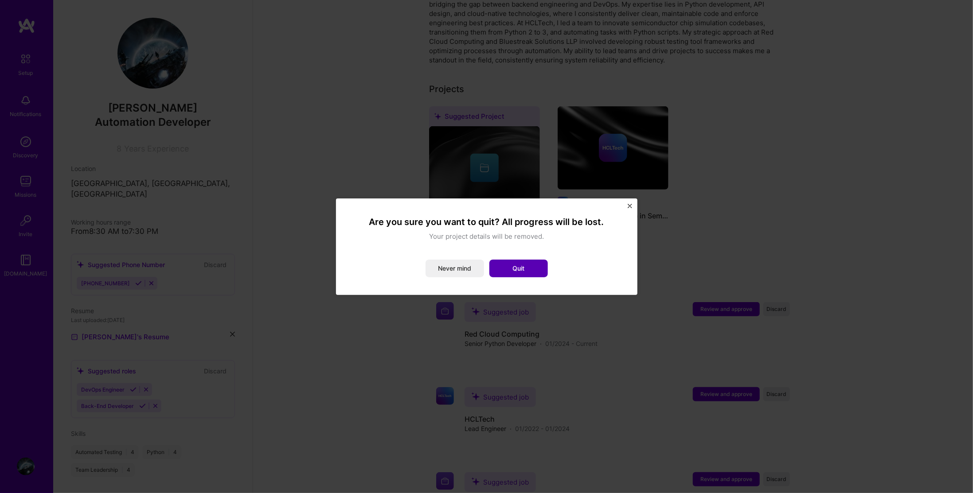
click at [513, 274] on button "Quit" at bounding box center [518, 269] width 59 height 18
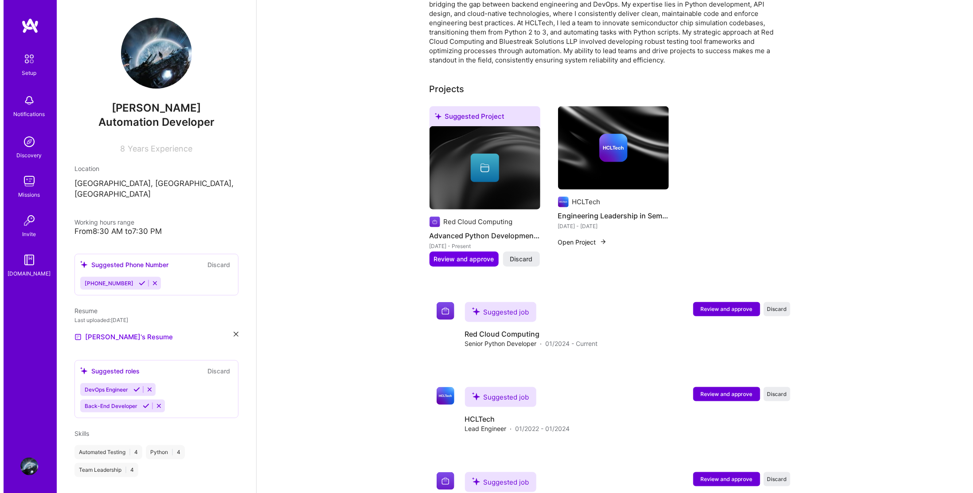
scroll to position [319, 0]
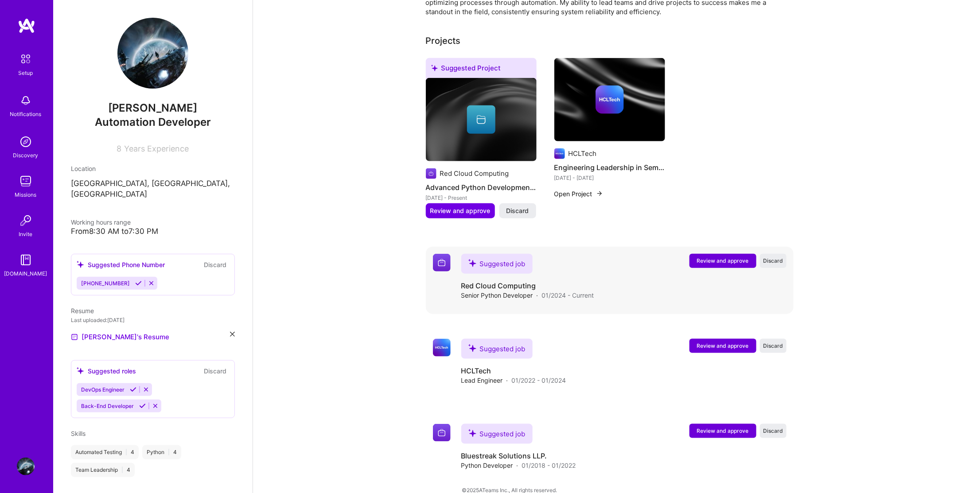
click at [715, 257] on span "Review and approve" at bounding box center [723, 261] width 52 height 8
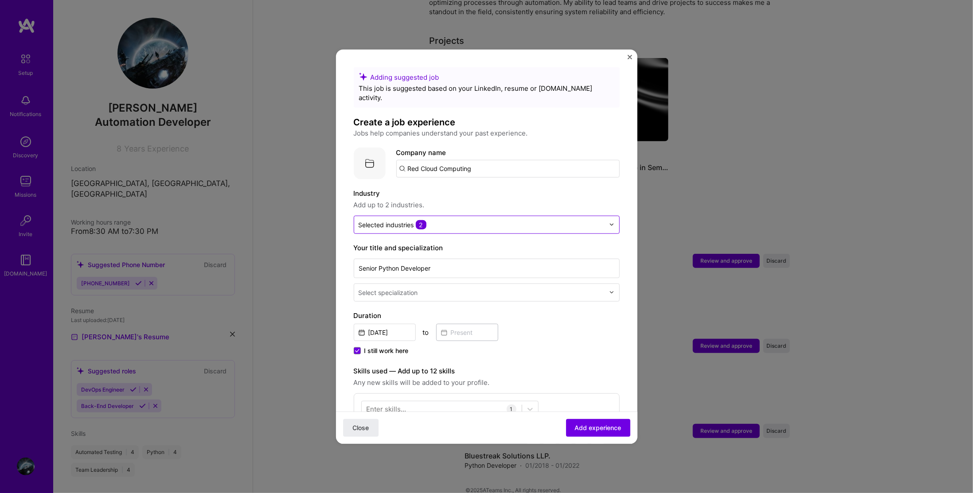
click at [457, 220] on input "text" at bounding box center [482, 224] width 246 height 9
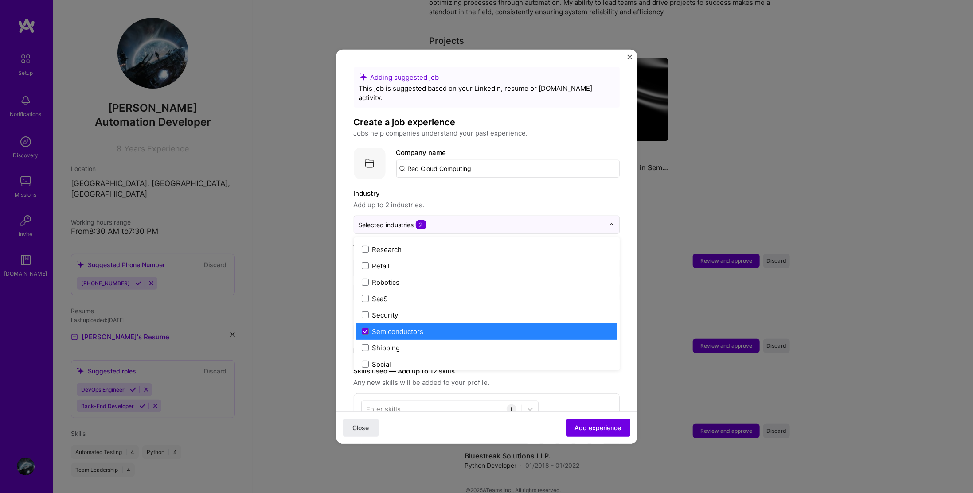
scroll to position [1729, 0]
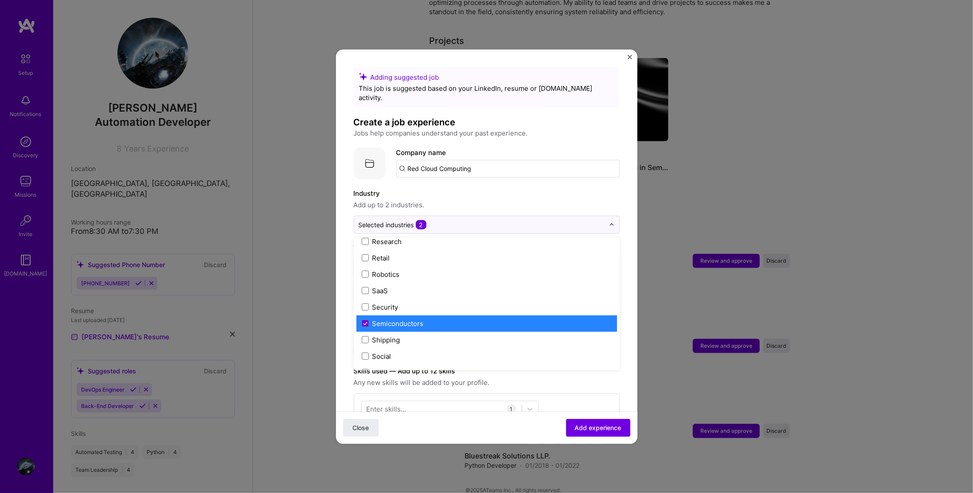
click at [419, 319] on div "Semiconductors" at bounding box center [397, 323] width 51 height 9
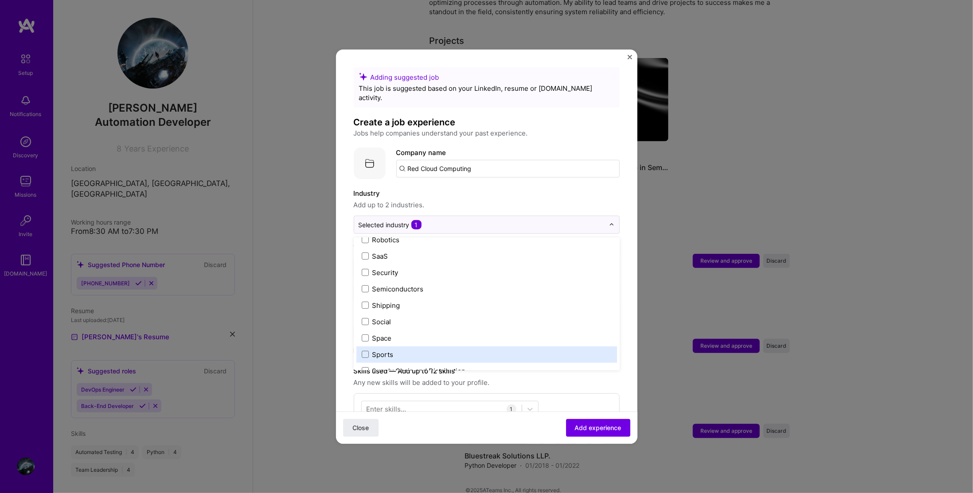
scroll to position [1707, 0]
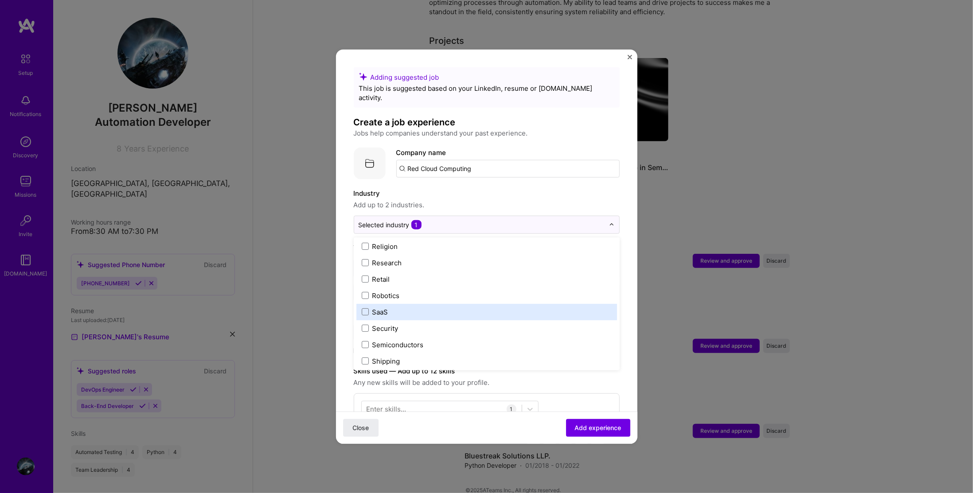
click at [394, 307] on label "SaaS" at bounding box center [487, 311] width 250 height 9
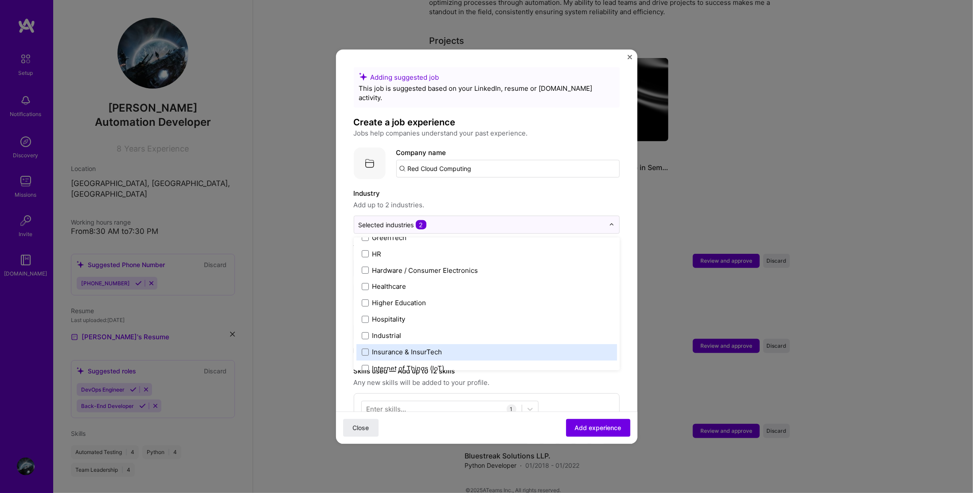
scroll to position [1087, 0]
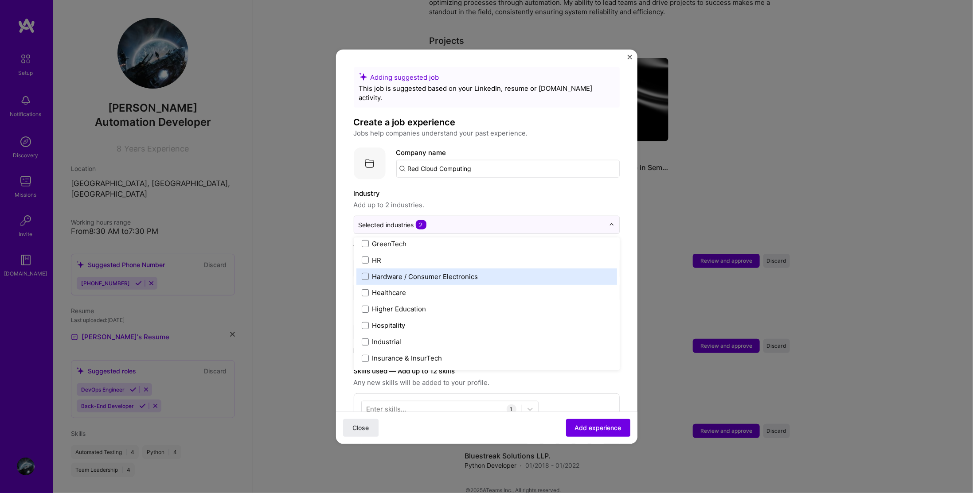
click at [405, 272] on div "Hardware / Consumer Electronics" at bounding box center [425, 276] width 106 height 9
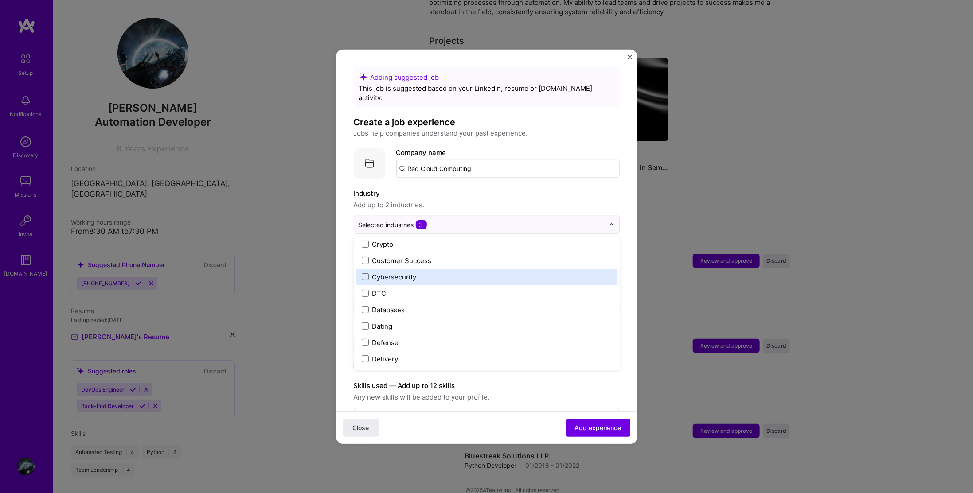
scroll to position [777, 0]
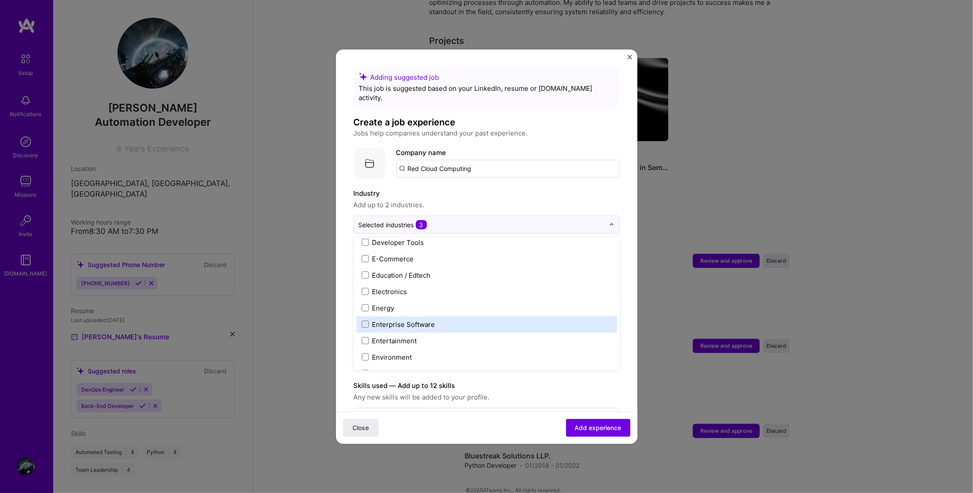
click at [394, 320] on div "Enterprise Software" at bounding box center [403, 324] width 63 height 9
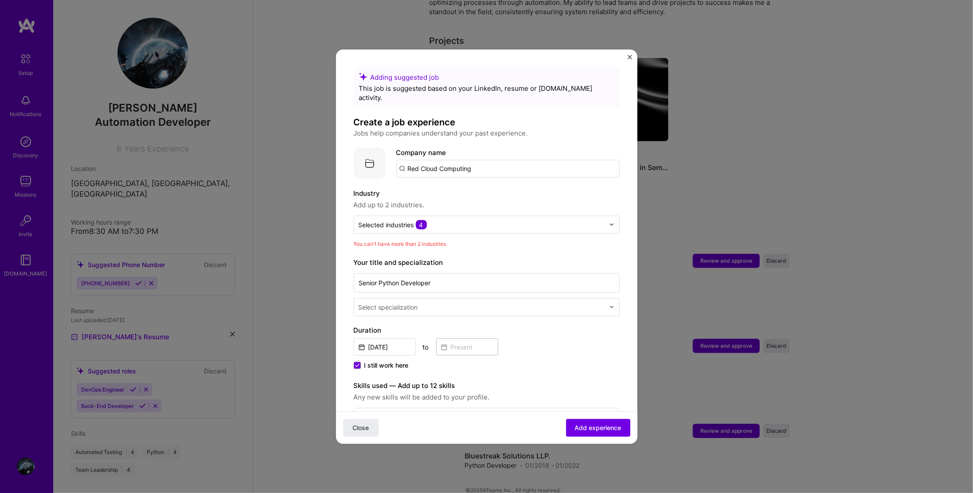
click at [486, 188] on label "Industry" at bounding box center [487, 193] width 266 height 11
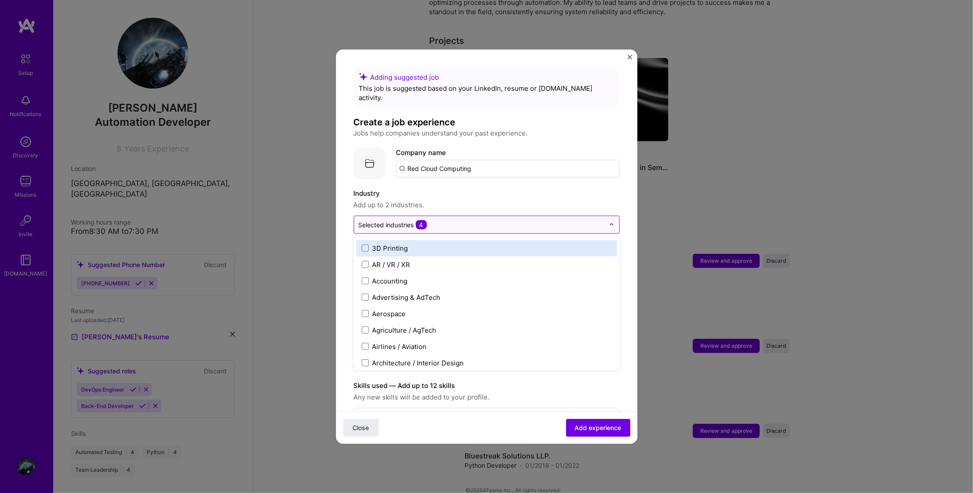
click at [458, 220] on input "text" at bounding box center [482, 224] width 246 height 9
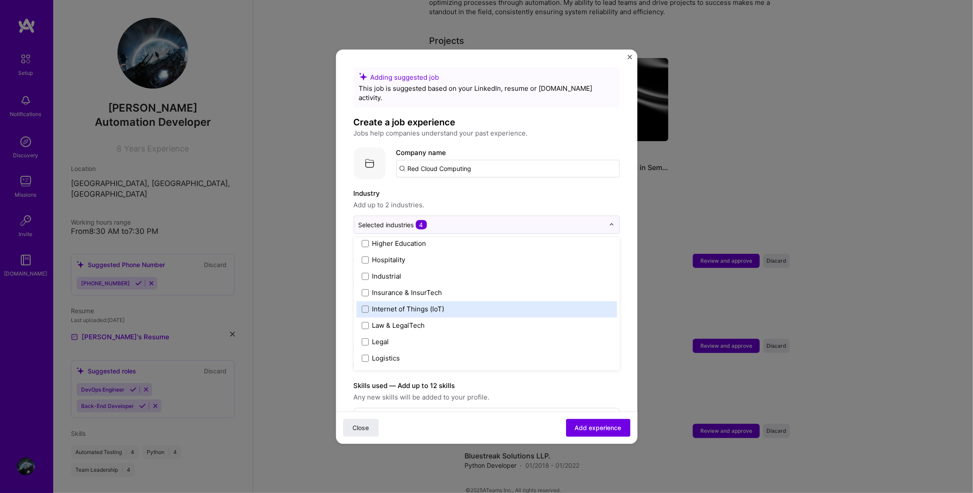
scroll to position [1020, 0]
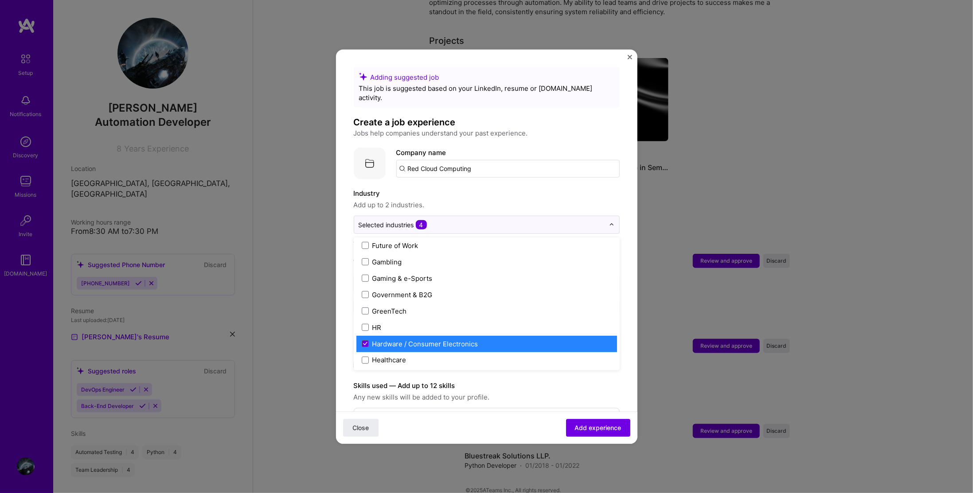
click at [429, 339] on div "Hardware / Consumer Electronics" at bounding box center [425, 343] width 106 height 9
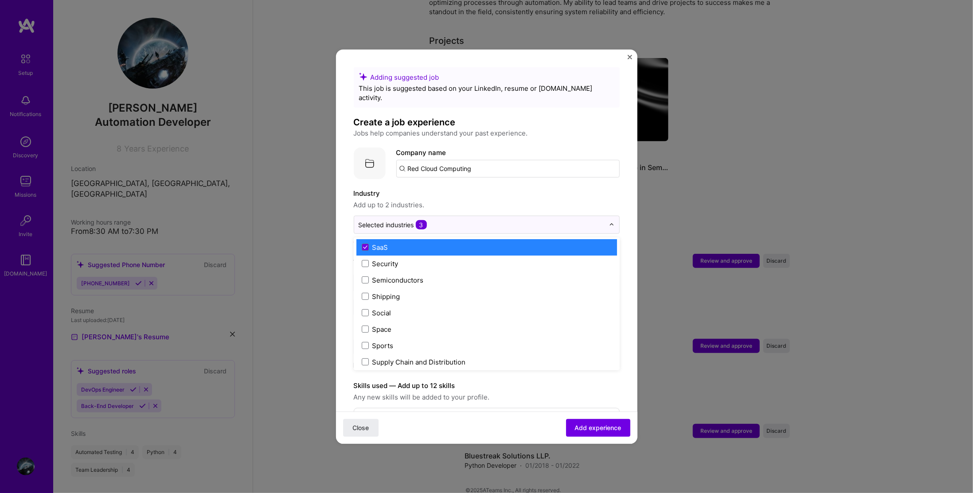
scroll to position [1773, 0]
click at [426, 242] on label "SaaS" at bounding box center [487, 246] width 250 height 9
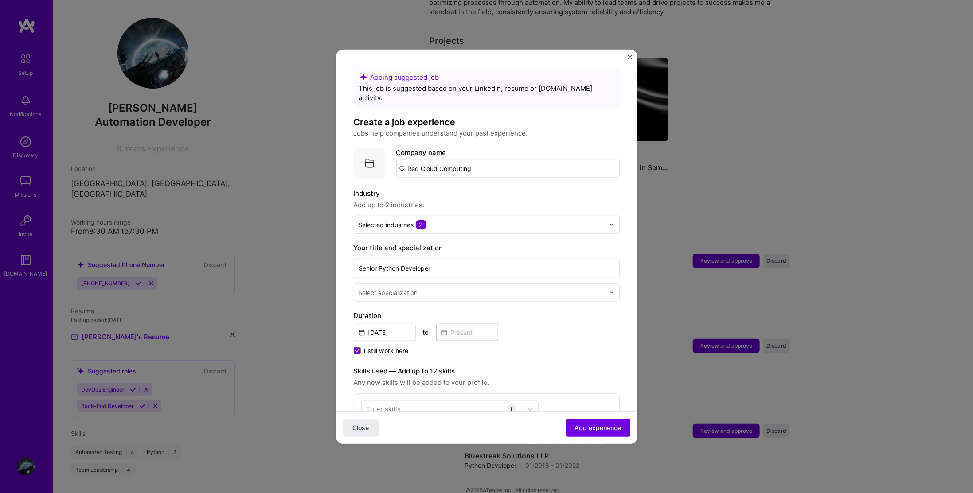
click at [455, 188] on label "Industry" at bounding box center [487, 193] width 266 height 11
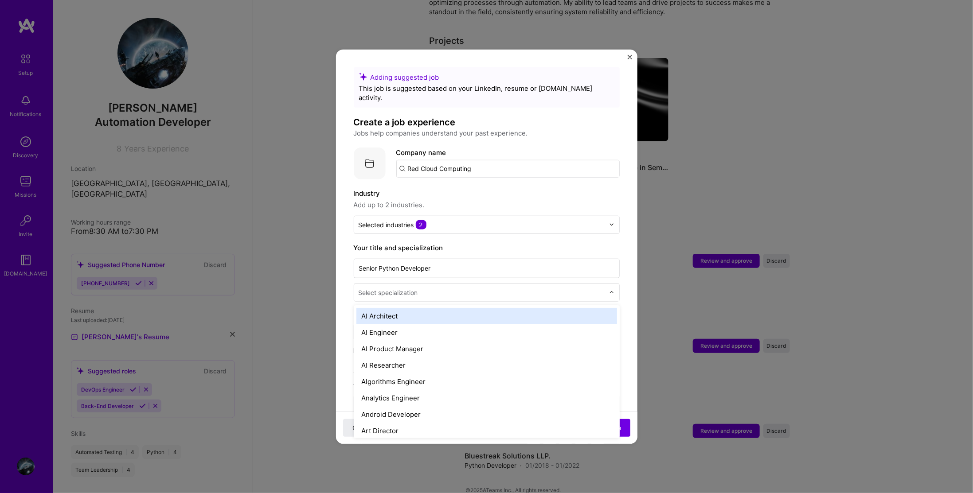
click at [437, 288] on input "text" at bounding box center [483, 292] width 248 height 9
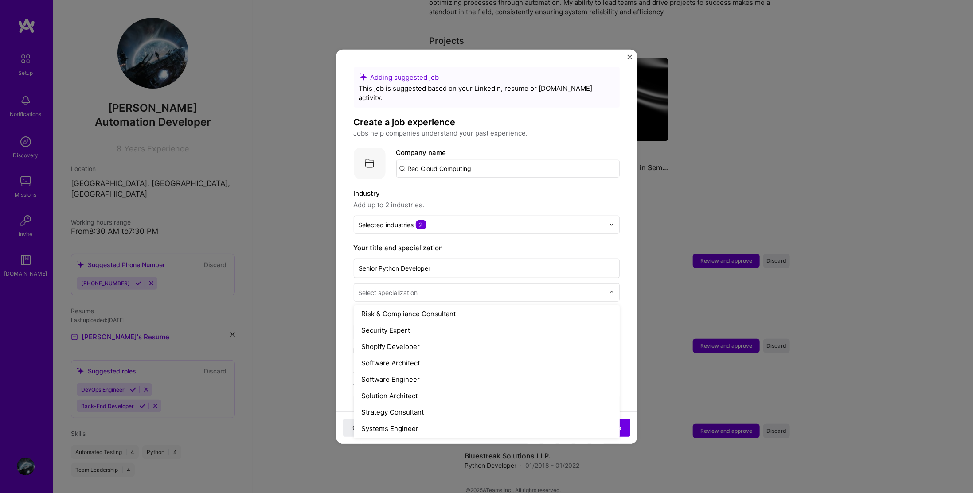
scroll to position [931, 0]
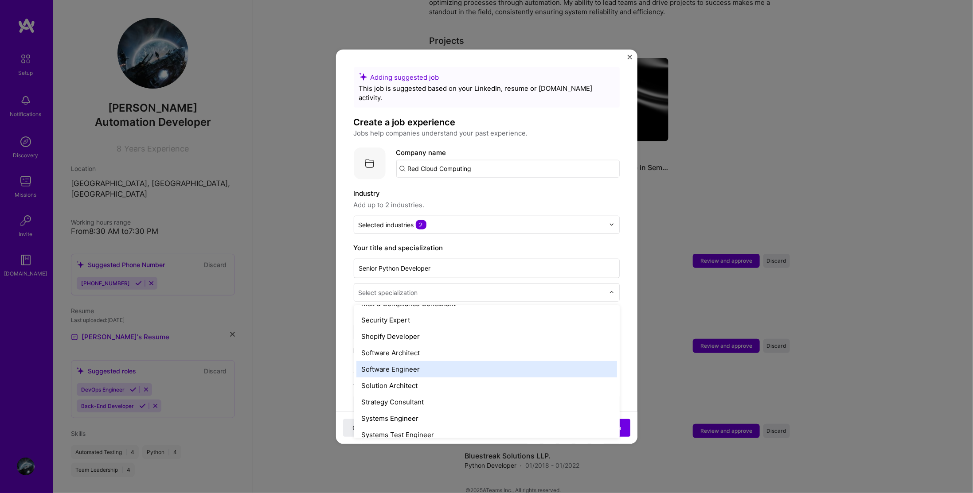
click at [426, 362] on div "Software Engineer" at bounding box center [486, 369] width 261 height 16
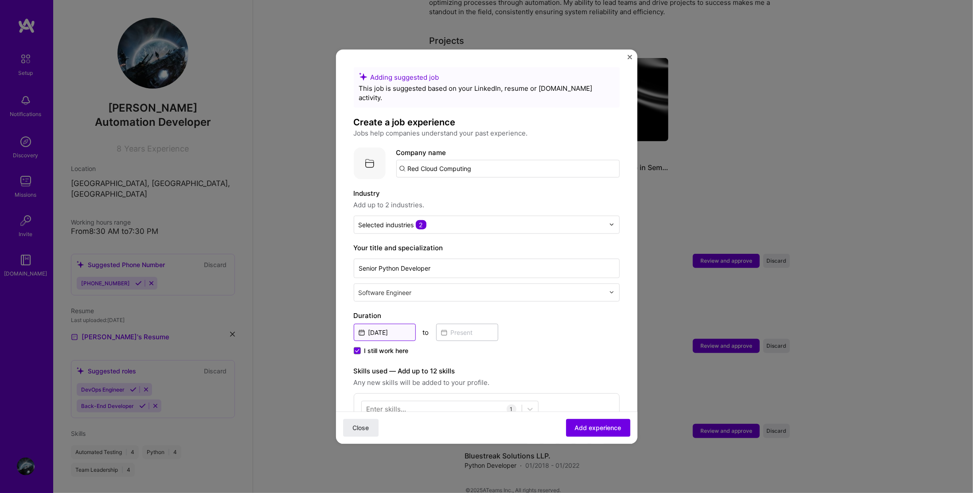
click at [387, 324] on input "Jan, 2024" at bounding box center [385, 332] width 62 height 17
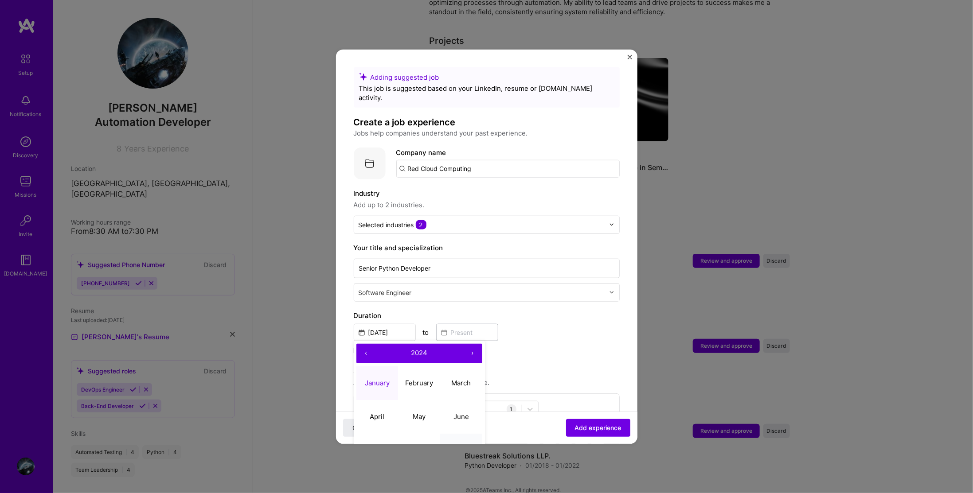
click at [449, 446] on abbr "September" at bounding box center [461, 450] width 35 height 8
type input "Sep, 2024"
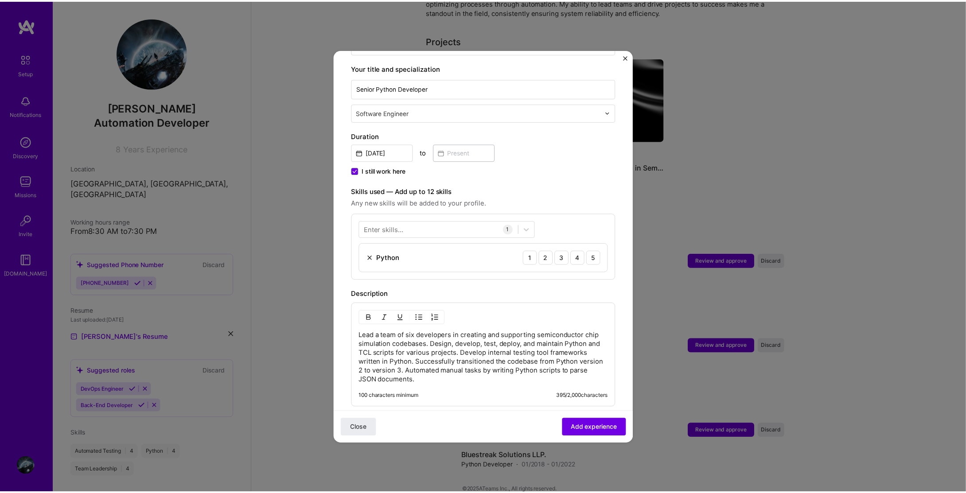
scroll to position [222, 0]
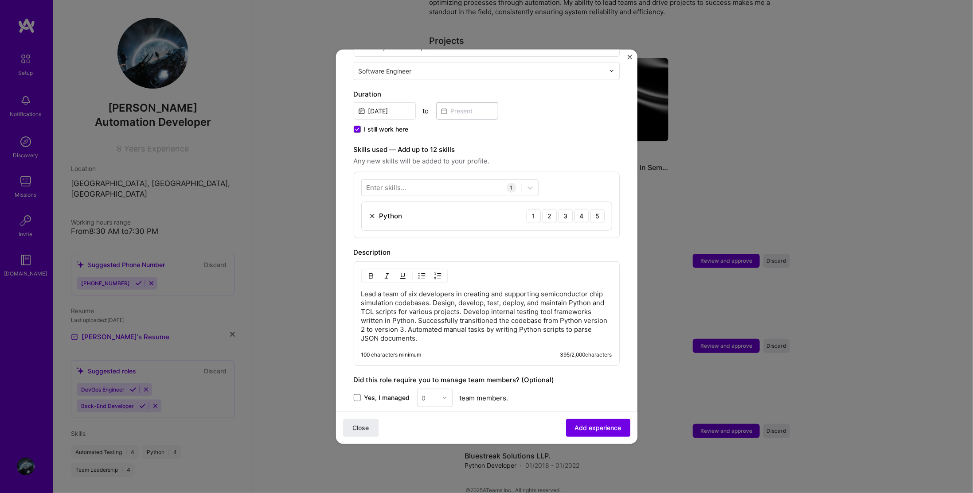
click at [628, 58] on img "Close" at bounding box center [630, 57] width 4 height 4
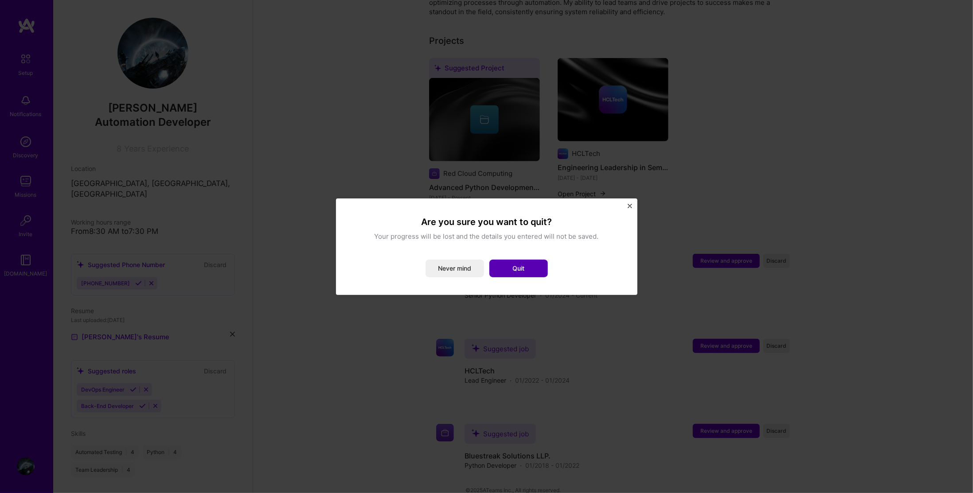
click at [516, 273] on button "Quit" at bounding box center [518, 269] width 59 height 18
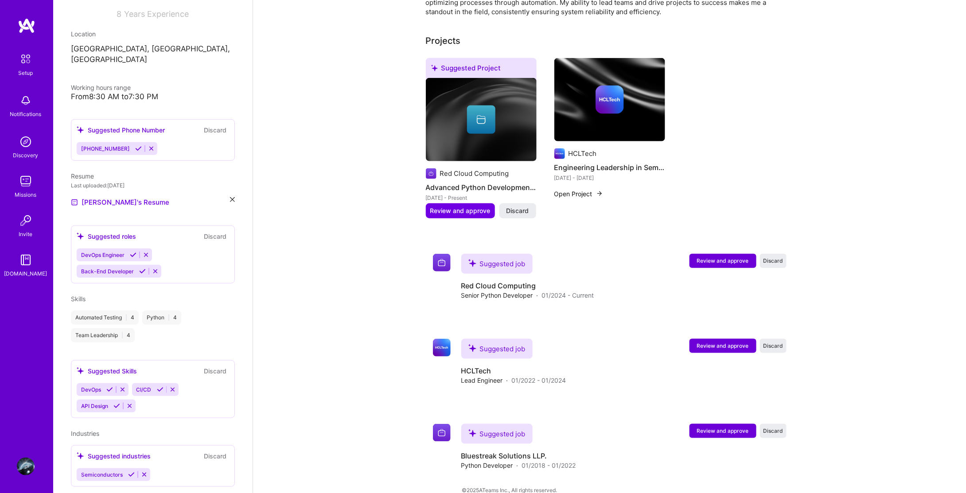
scroll to position [145, 0]
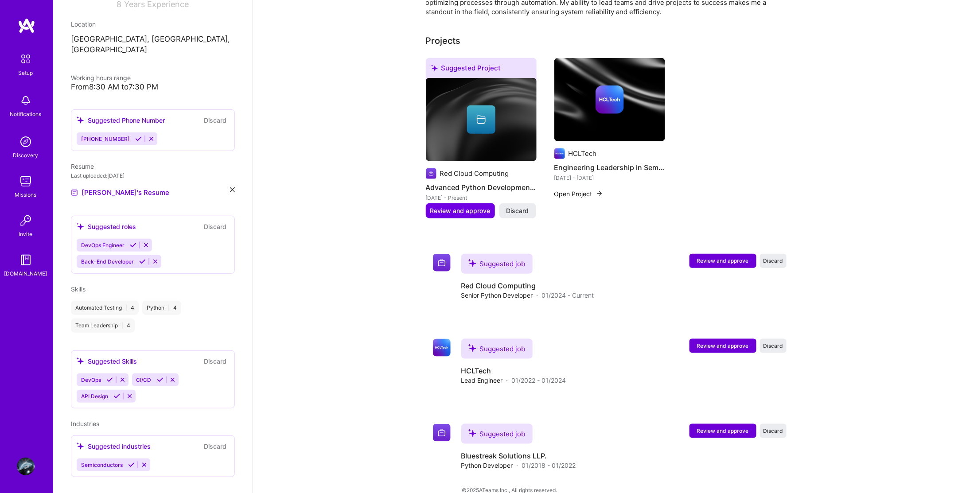
click at [34, 60] on img at bounding box center [25, 59] width 19 height 19
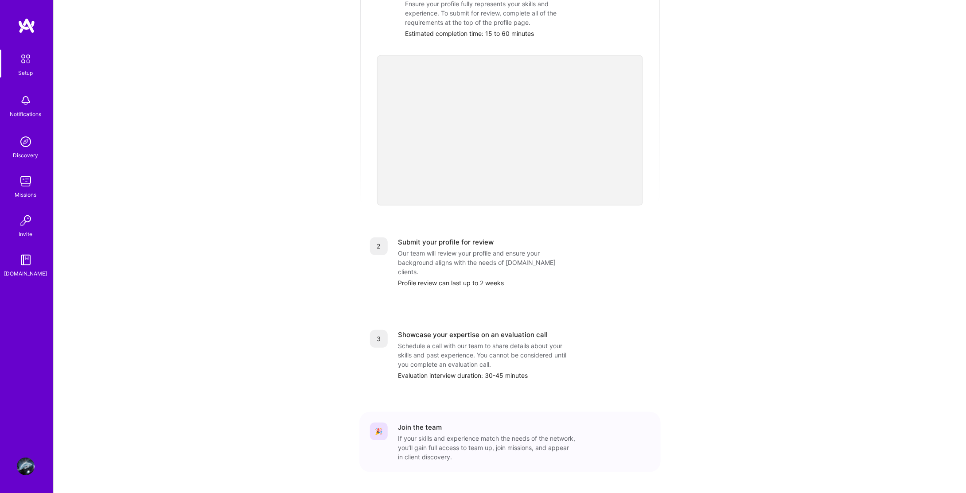
scroll to position [180, 0]
